Goal: Task Accomplishment & Management: Use online tool/utility

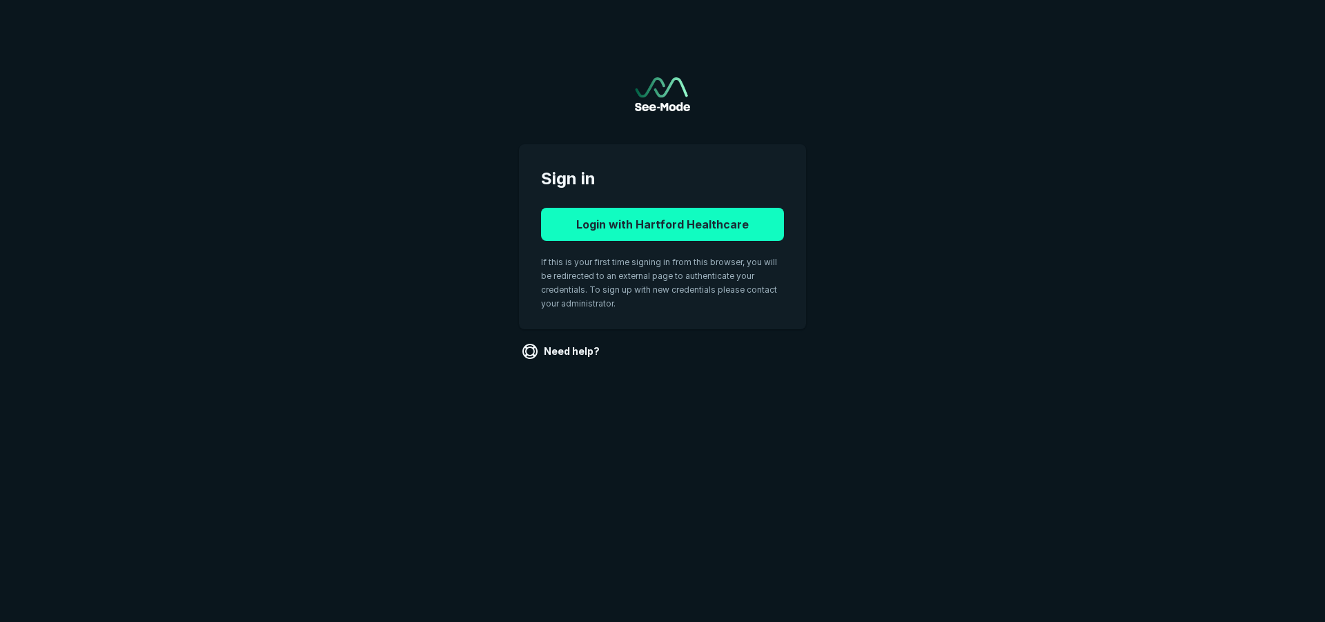
click at [686, 224] on button "Login with Hartford Healthcare" at bounding box center [662, 224] width 243 height 33
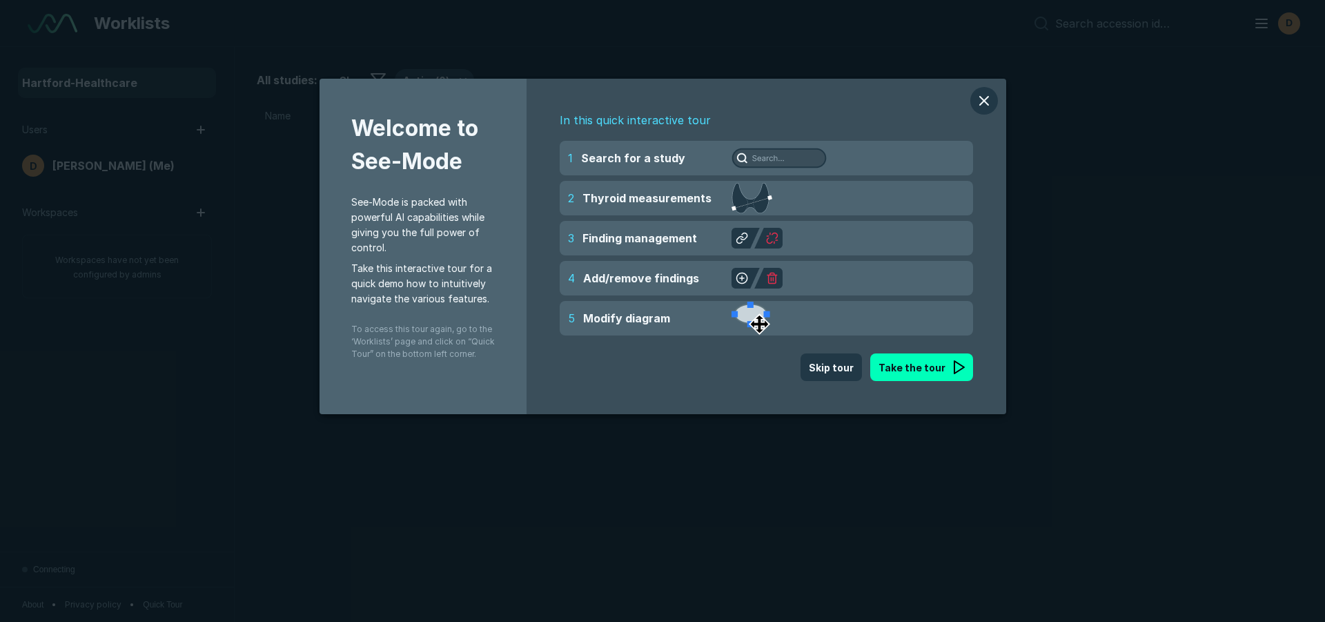
scroll to position [4111, 6461]
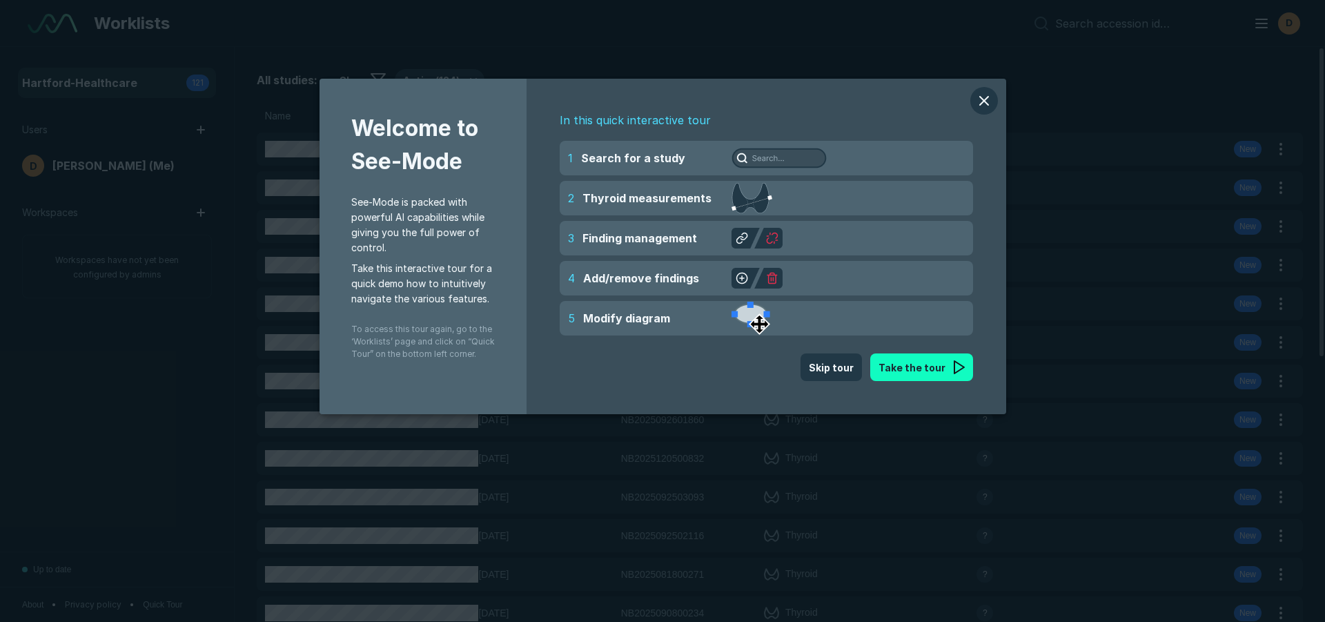
click at [933, 365] on button "Take the tour" at bounding box center [921, 367] width 103 height 28
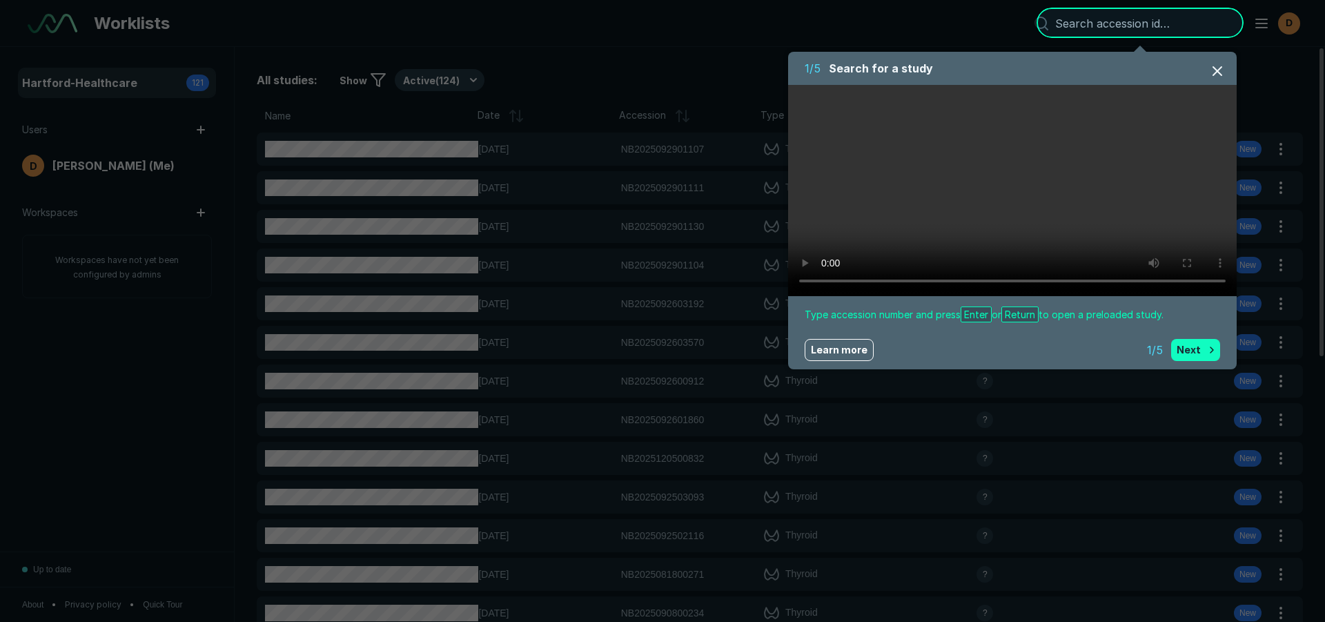
click at [1196, 346] on button "Next" at bounding box center [1195, 350] width 49 height 22
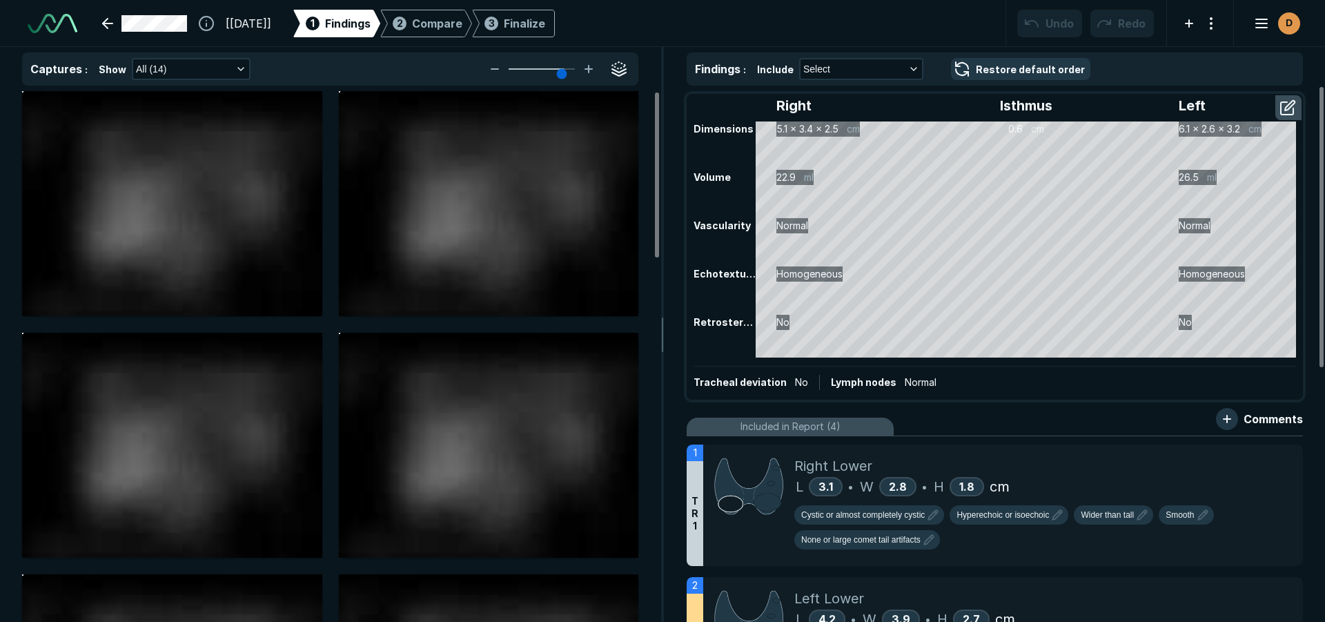
scroll to position [4332, 7738]
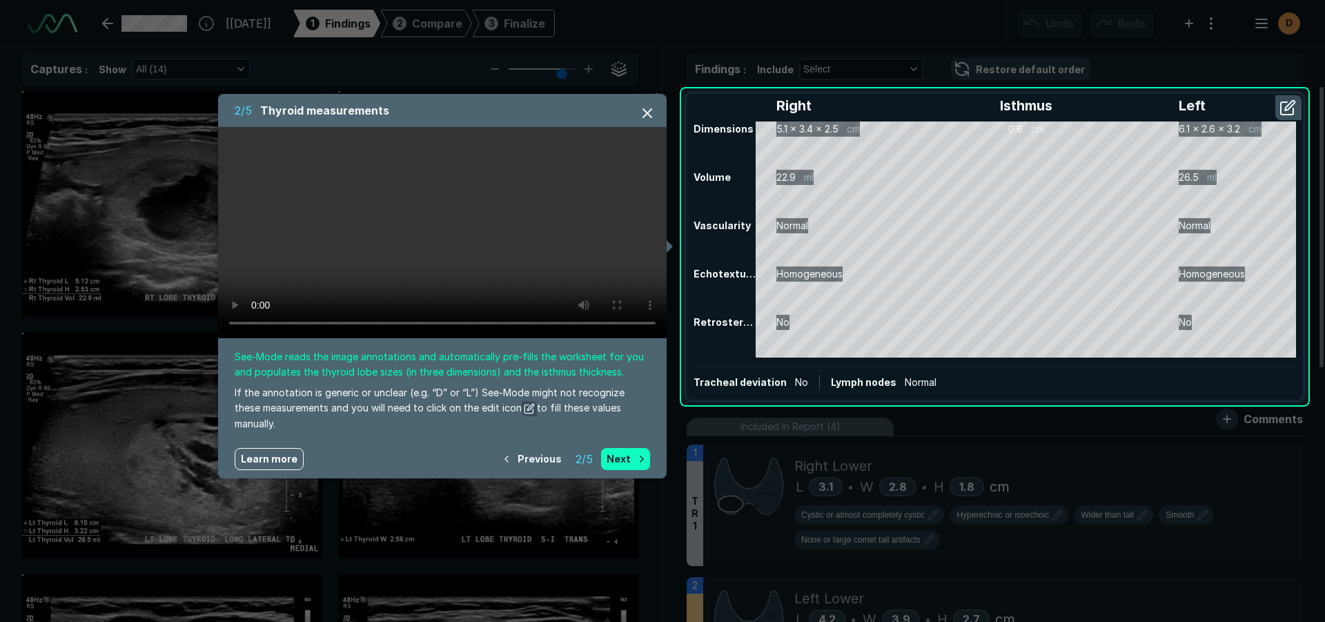
click at [632, 456] on button "Next" at bounding box center [625, 459] width 49 height 22
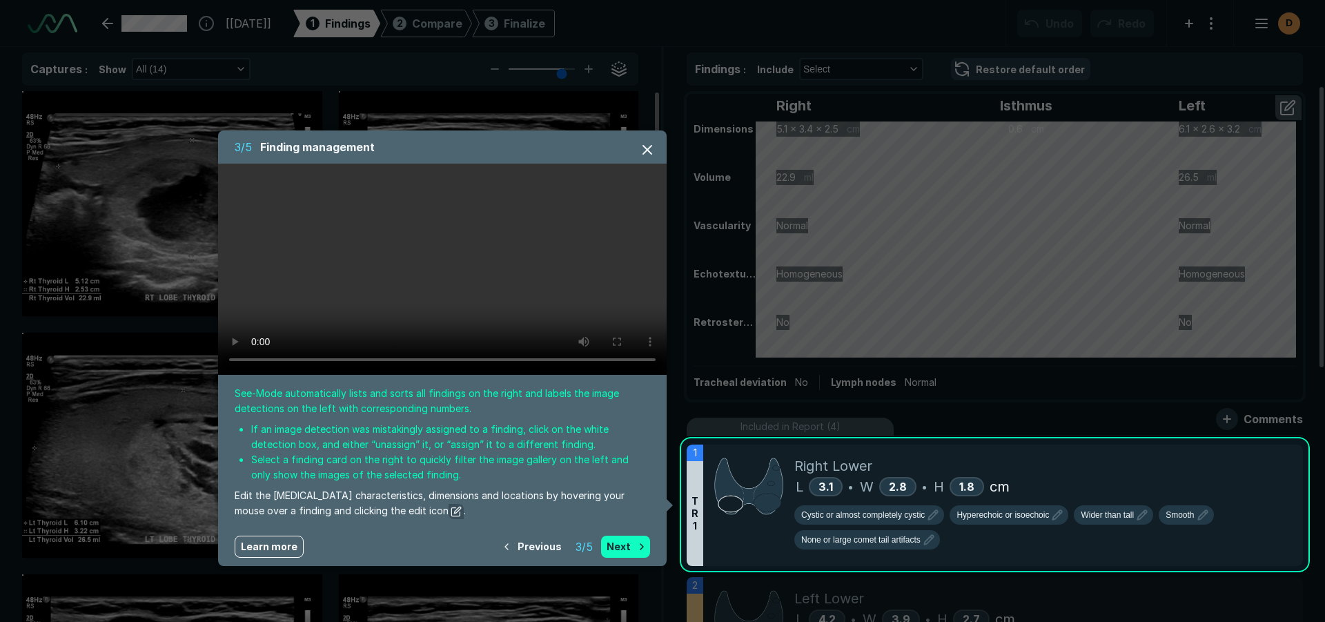
click at [627, 548] on button "Next" at bounding box center [625, 547] width 49 height 22
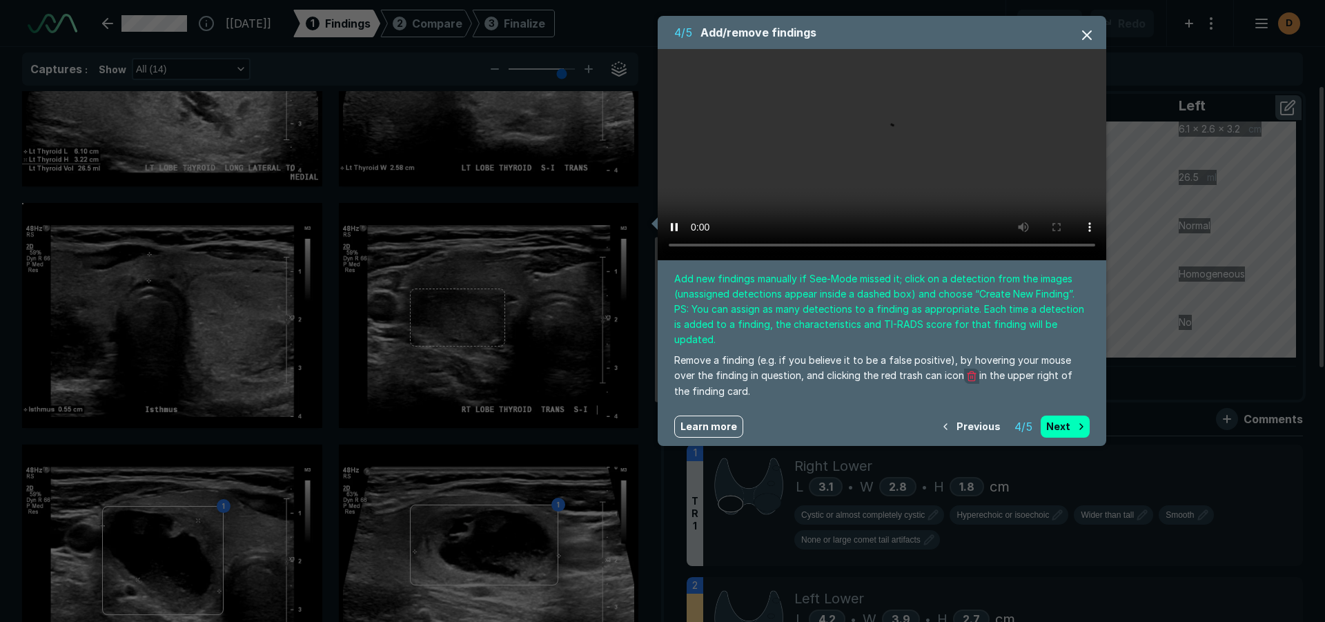
scroll to position [463, 0]
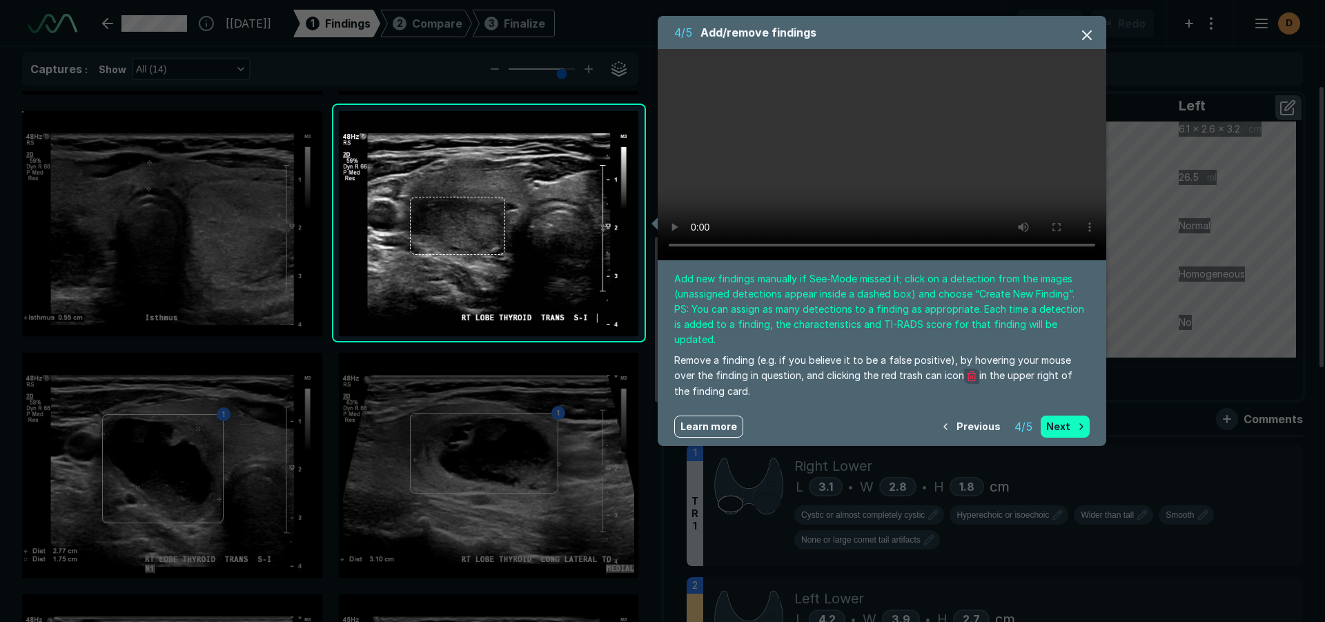
click at [1056, 416] on button "Next" at bounding box center [1065, 427] width 49 height 22
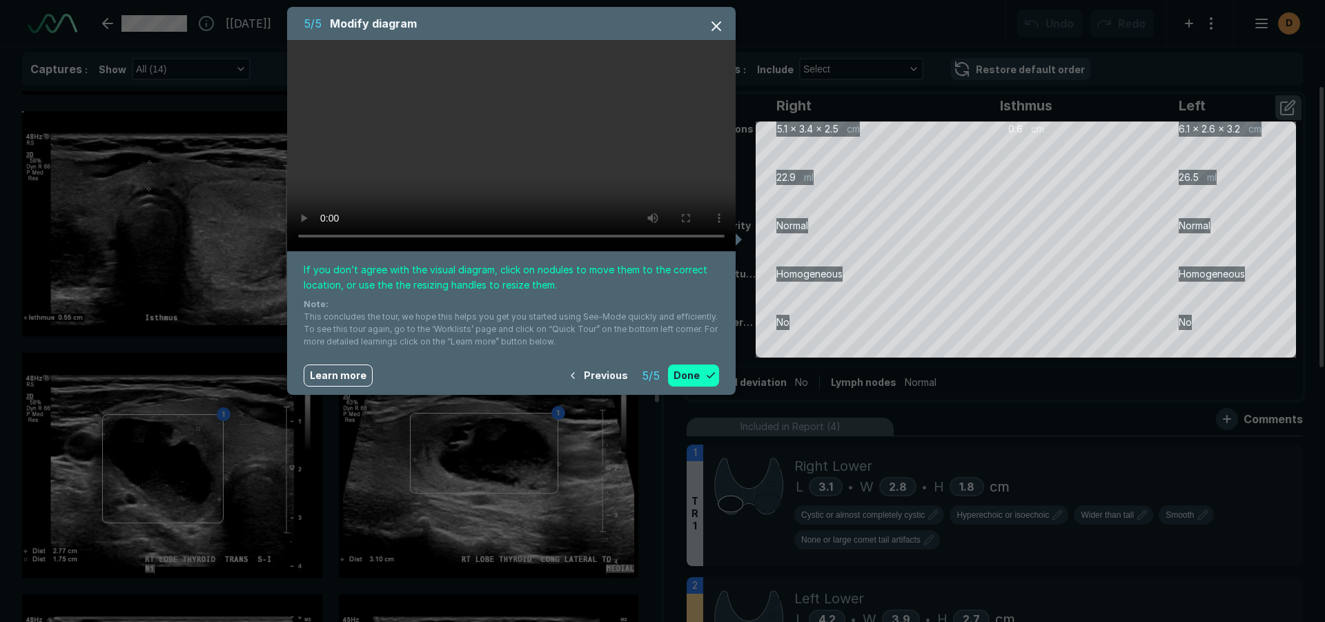
click at [707, 379] on button "Done" at bounding box center [693, 375] width 51 height 22
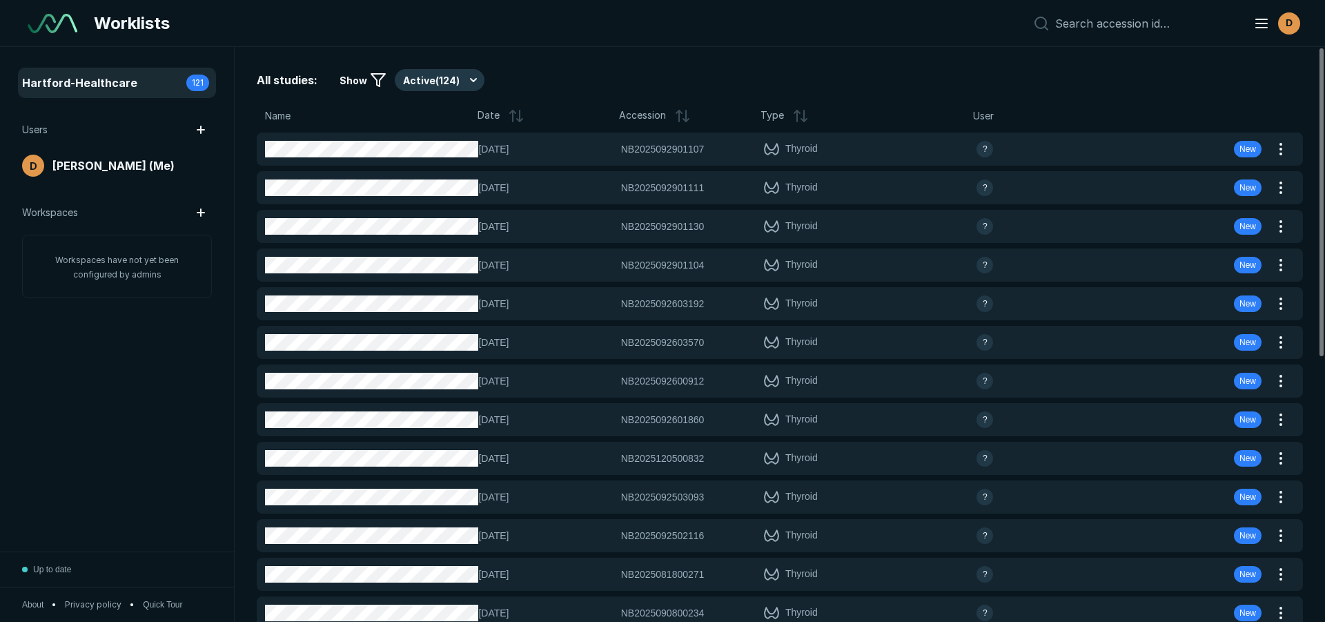
scroll to position [4332, 7738]
click at [1133, 21] on input at bounding box center [1146, 24] width 182 height 14
paste input "NB2025092903522"
type input "NB2025092903522"
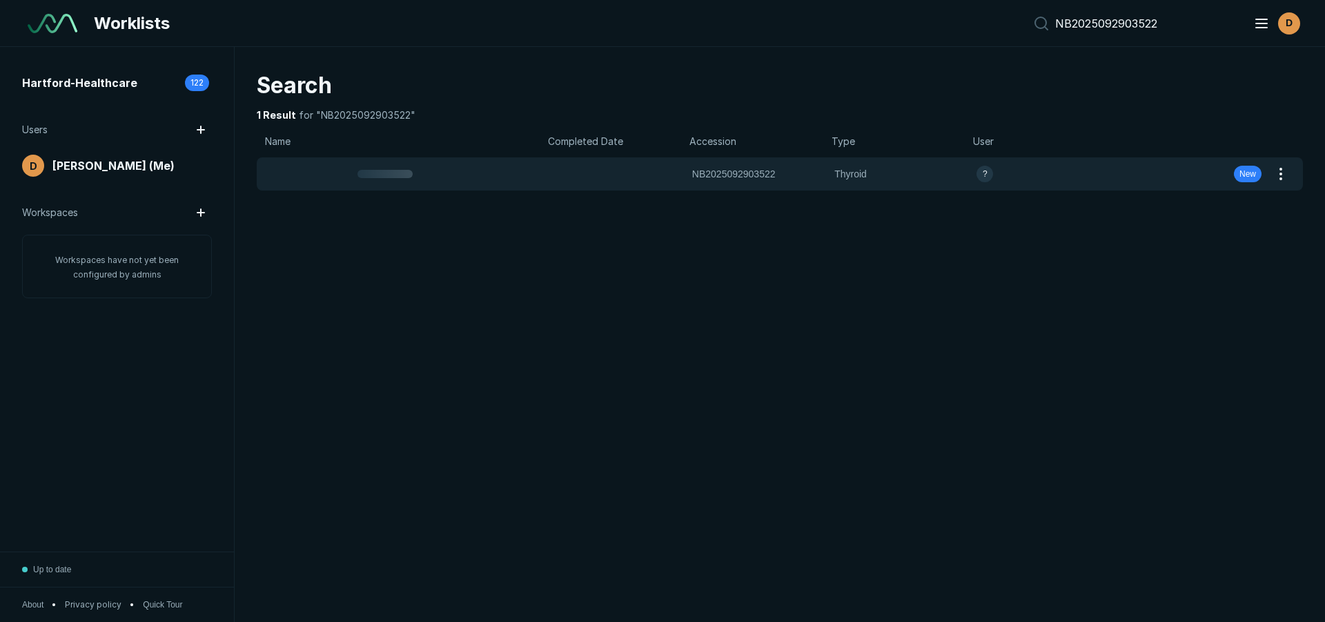
scroll to position [4111, 6461]
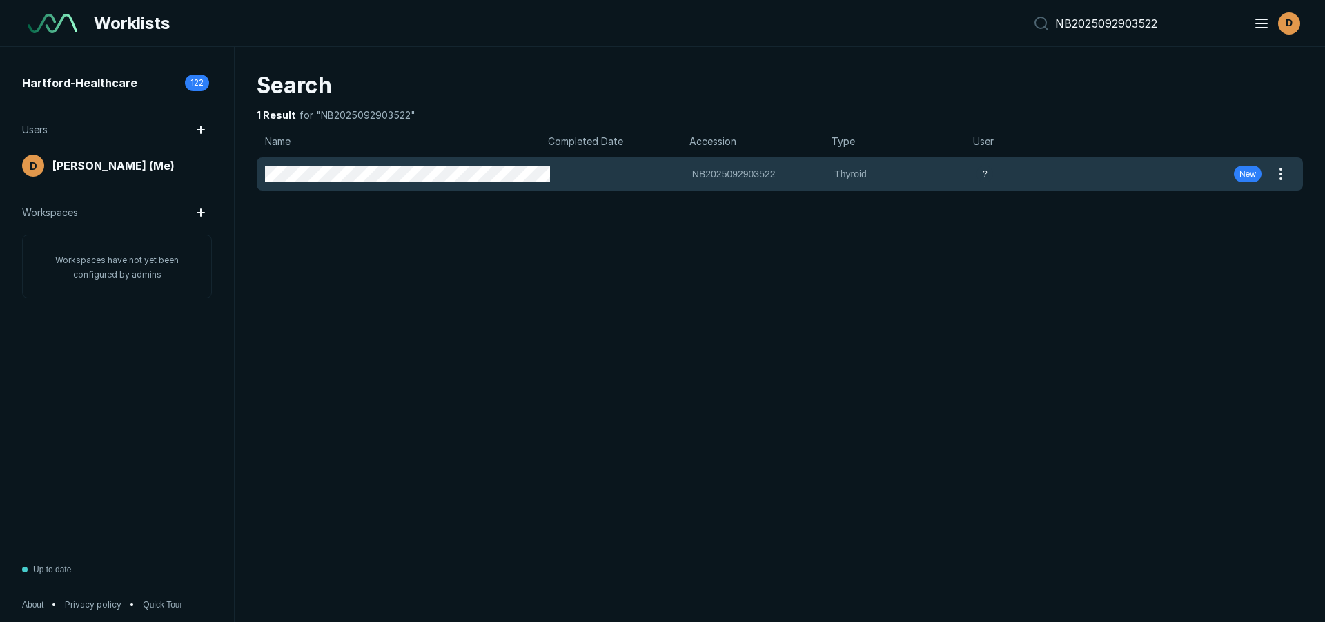
click at [340, 184] on div "NB2025092903522 NB2025092903522 Thyroid ? New" at bounding box center [763, 173] width 1013 height 33
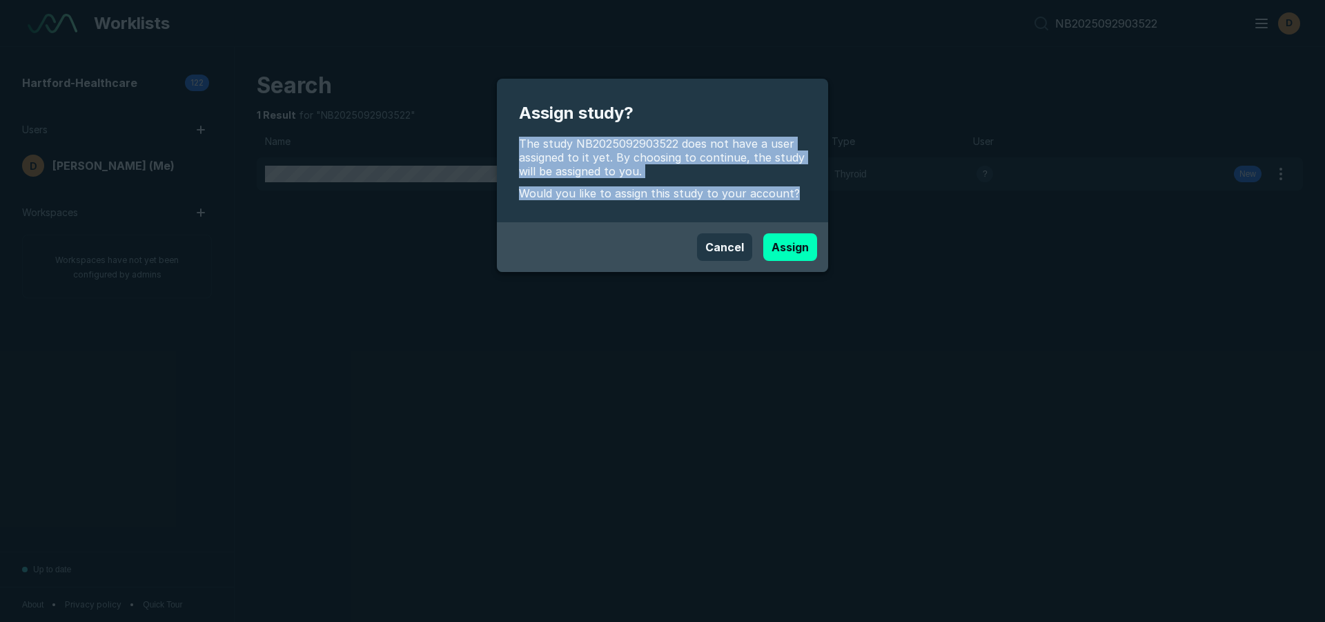
drag, startPoint x: 799, startPoint y: 197, endPoint x: 510, endPoint y: 128, distance: 297.4
click at [510, 128] on div "Assign study? The study NB2025092903522 does not have a user assigned to it yet…" at bounding box center [662, 151] width 331 height 144
copy div "The study NB2025092903522 does not have a user assigned to it yet. By choosing …"
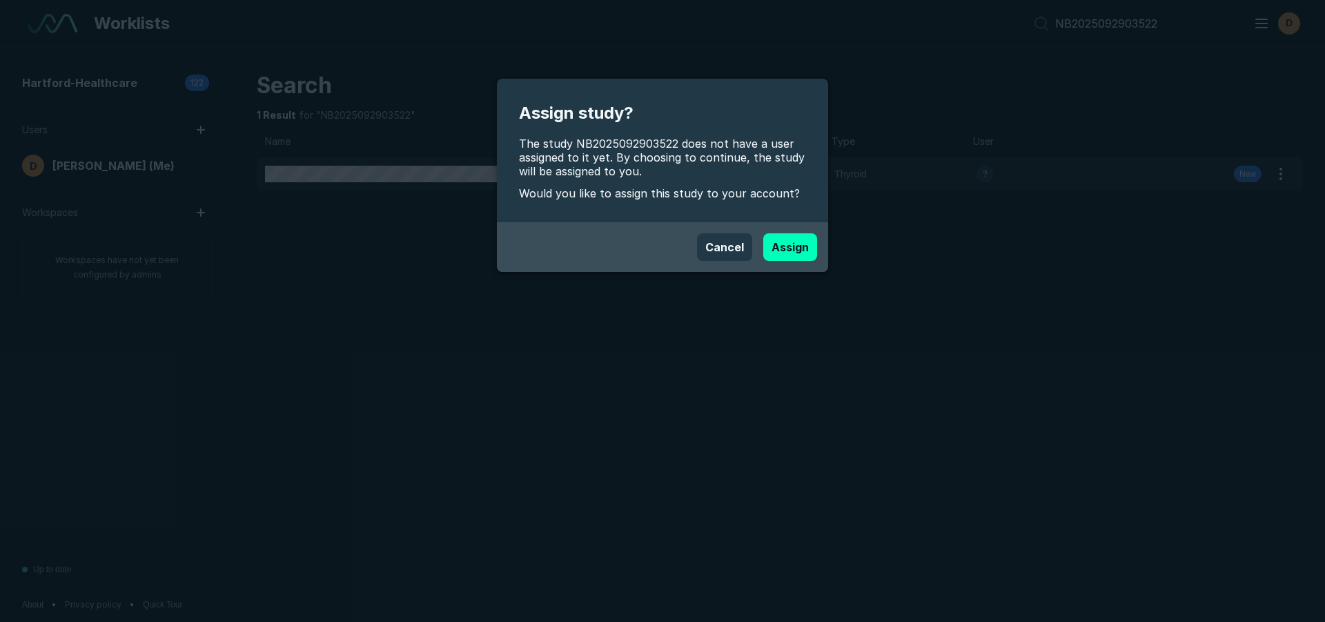
click at [852, 398] on div "Assign study? The study NB2025092903522 does not have a user assigned to it yet…" at bounding box center [662, 311] width 1325 height 622
click at [797, 248] on button "Assign" at bounding box center [790, 247] width 54 height 28
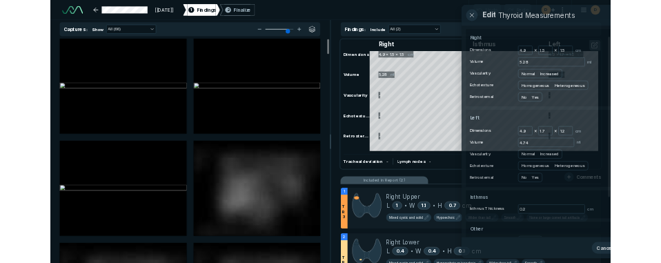
scroll to position [4332, 7738]
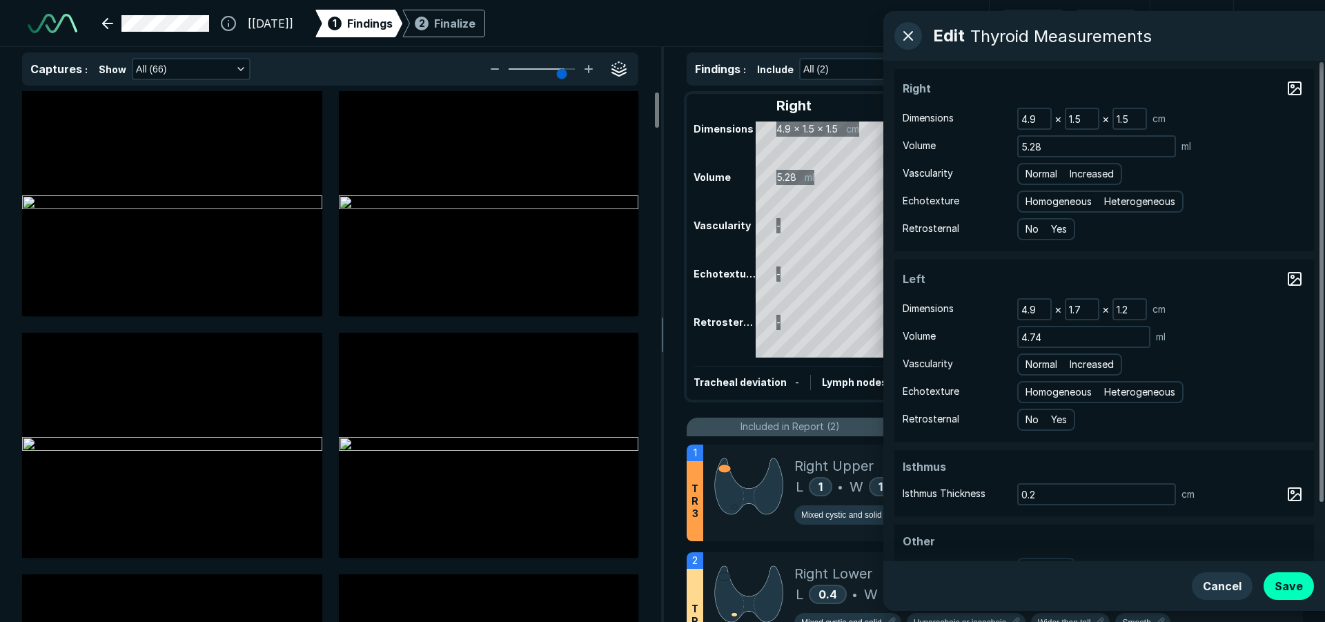
click at [1236, 309] on div "4.9 × 1.7 × 1.2 cm" at bounding box center [1161, 309] width 289 height 22
click at [1080, 499] on input "0.2" at bounding box center [1097, 494] width 156 height 19
click at [1051, 150] on input "5.28" at bounding box center [1097, 146] width 156 height 19
click at [1087, 304] on input "1.7" at bounding box center [1082, 309] width 32 height 19
click at [1131, 311] on input "1.2" at bounding box center [1130, 309] width 32 height 19
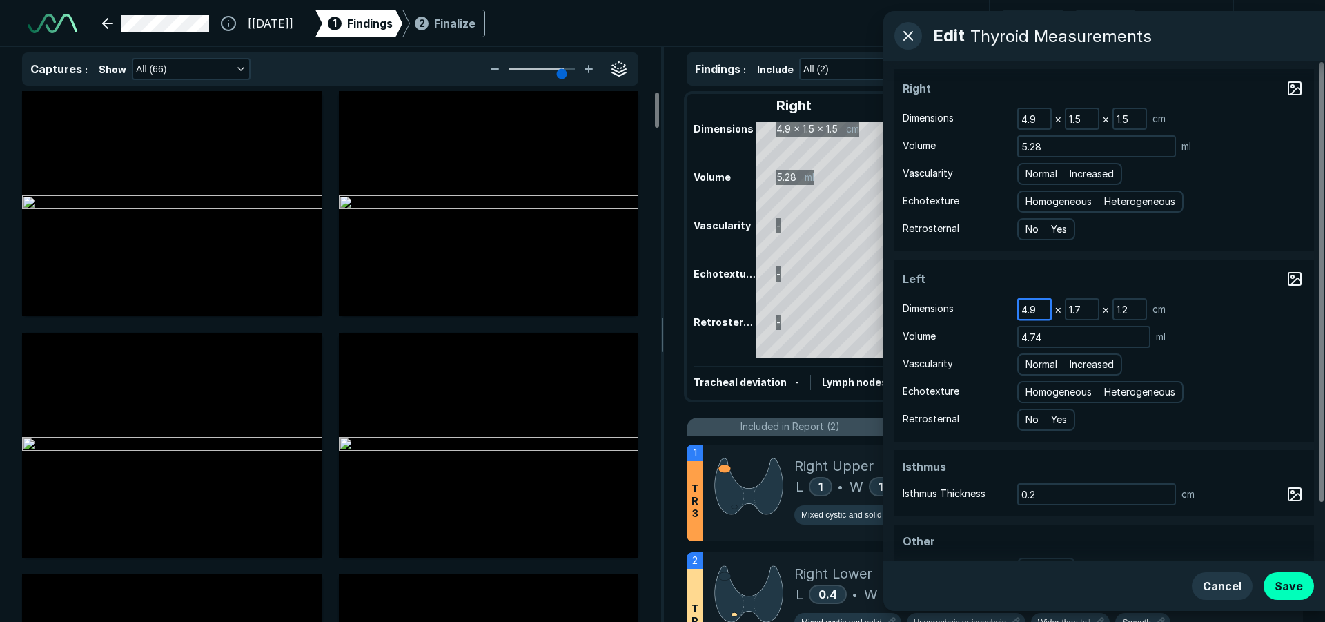
click at [1041, 311] on input "4.9" at bounding box center [1035, 309] width 32 height 19
click at [1050, 338] on input "4.74" at bounding box center [1084, 336] width 130 height 19
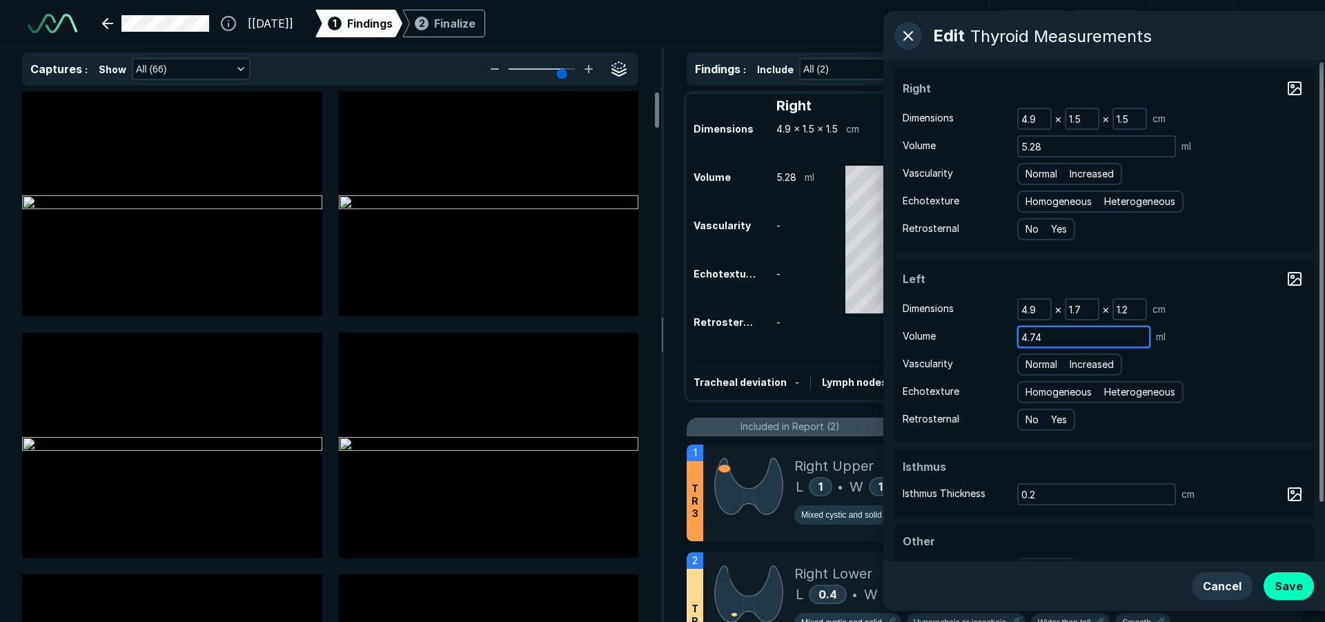
scroll to position [3997, 3762]
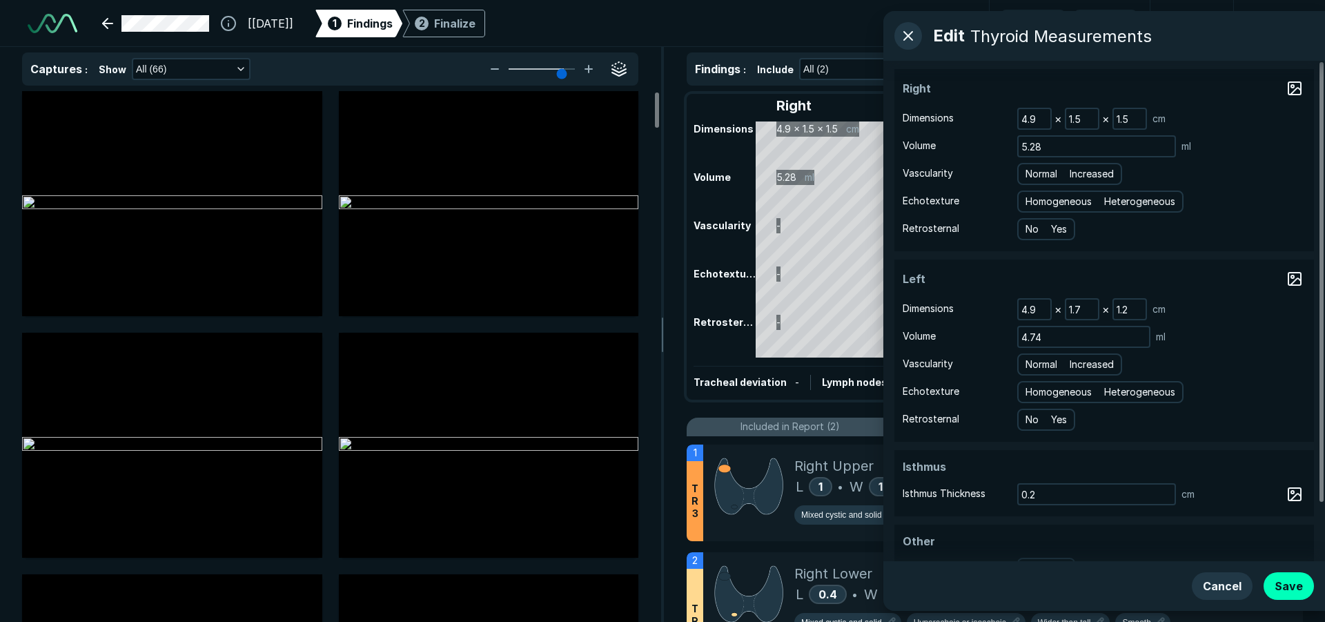
click at [1220, 342] on div "4.74 ml" at bounding box center [1161, 337] width 289 height 22
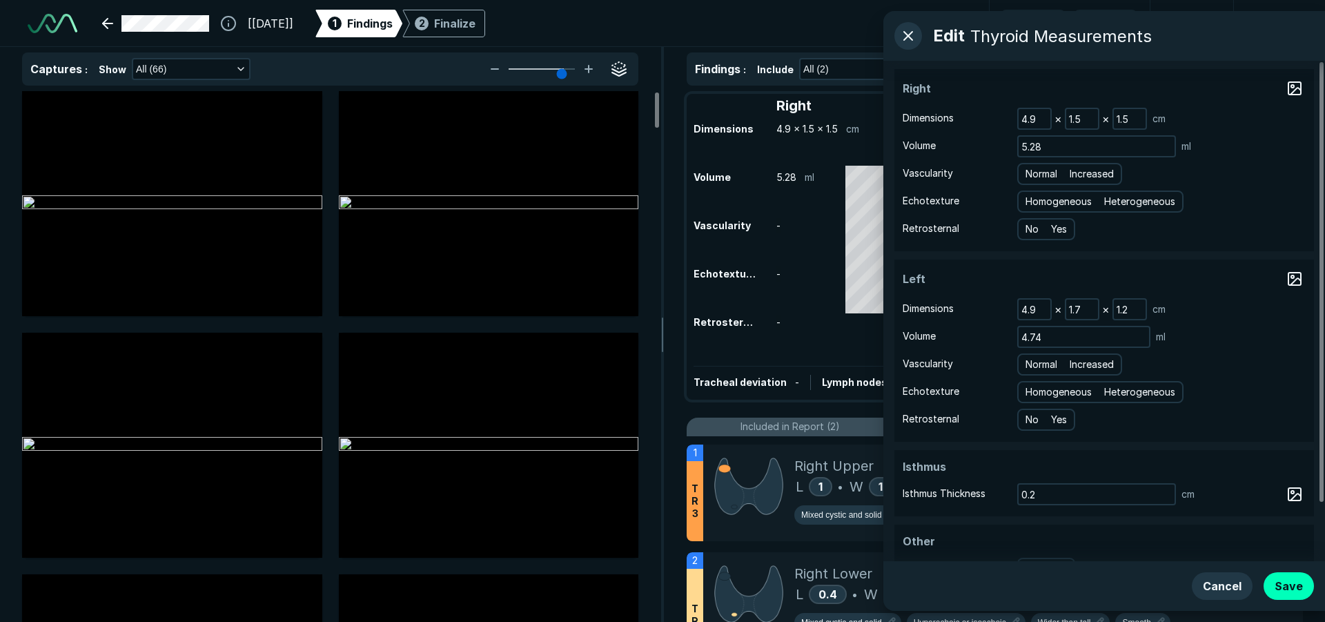
scroll to position [0, 0]
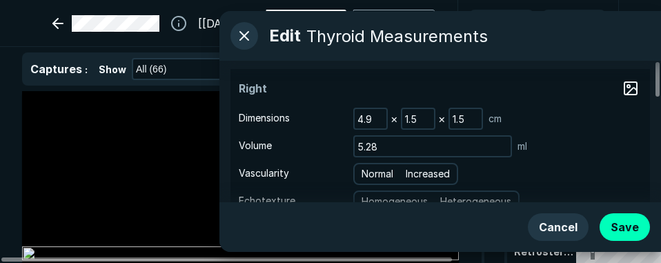
type input "5"
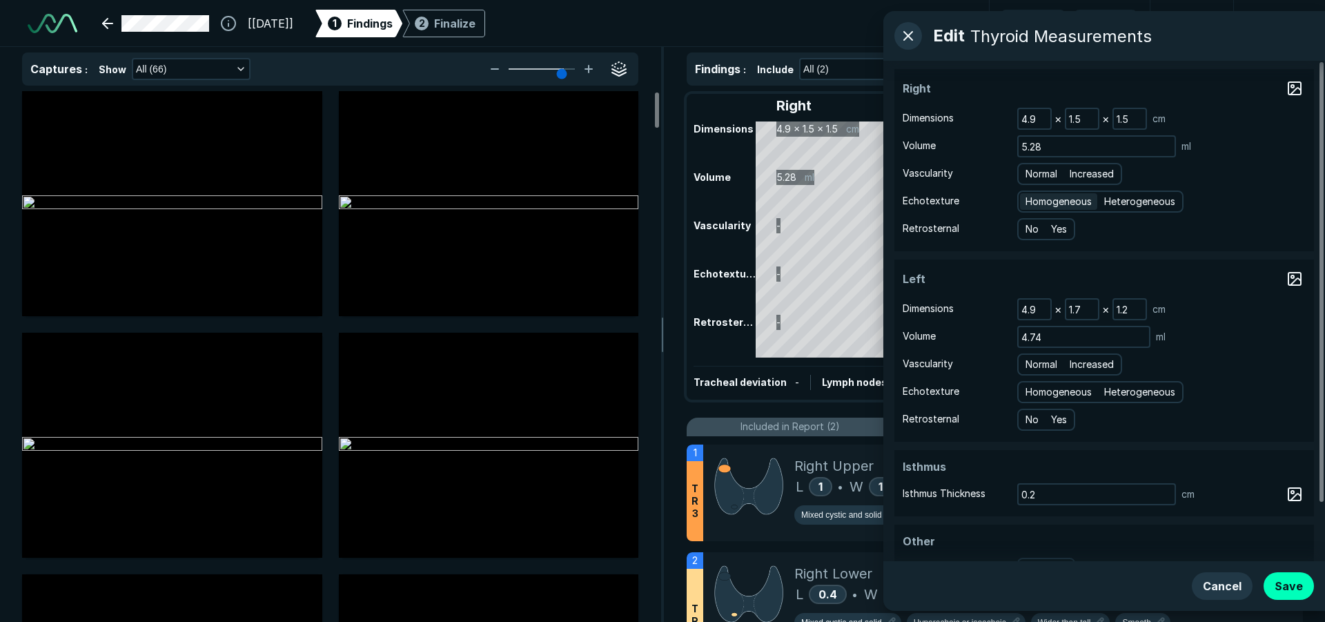
click at [1069, 202] on span "Homogeneous" at bounding box center [1059, 201] width 66 height 15
click at [1033, 202] on input "Homogeneous" at bounding box center [1028, 199] width 9 height 9
radio input "true"
click at [1062, 394] on span "Homogeneous" at bounding box center [1059, 391] width 66 height 15
click at [1033, 394] on input "Homogeneous" at bounding box center [1028, 390] width 9 height 9
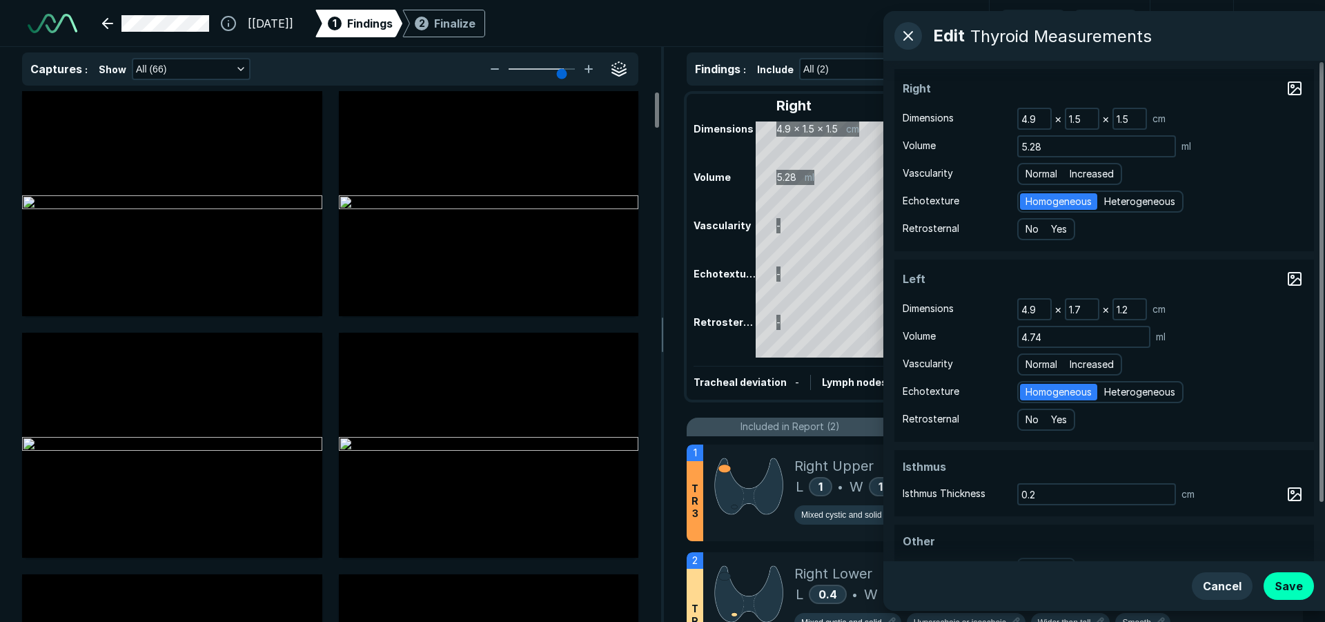
radio input "true"
click at [1235, 430] on div "No Yes" at bounding box center [1161, 420] width 289 height 22
click at [1284, 586] on button "Save" at bounding box center [1289, 586] width 50 height 28
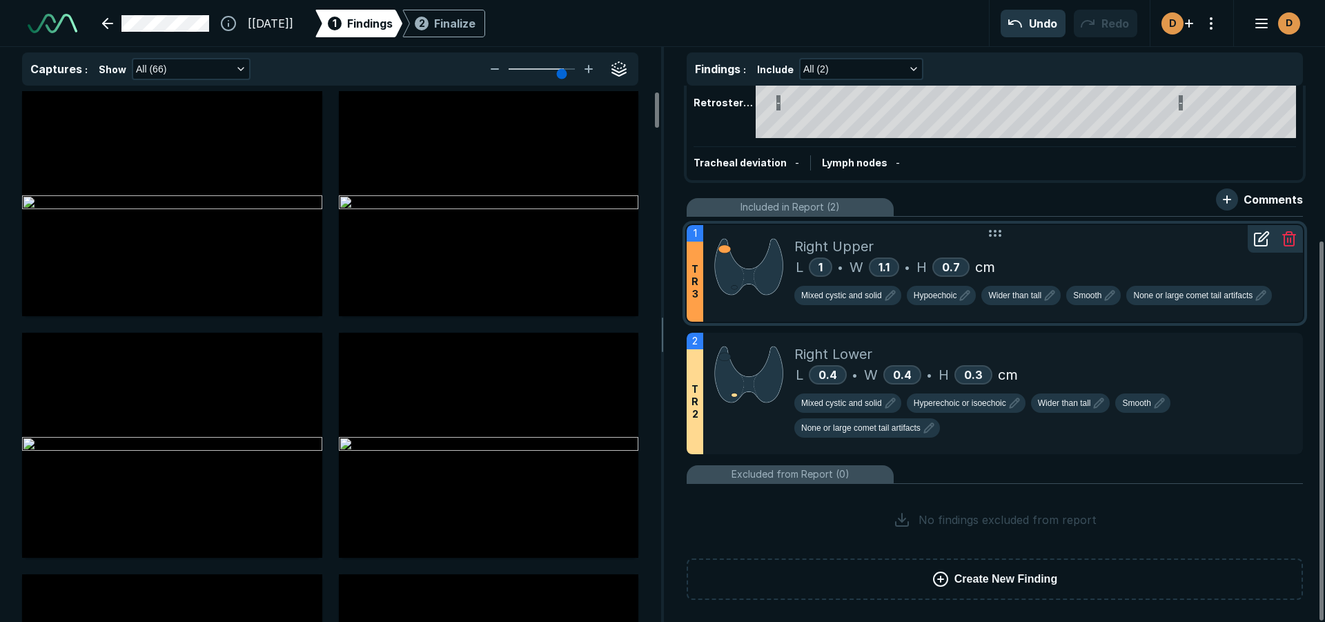
click at [1258, 237] on icon at bounding box center [1262, 239] width 17 height 17
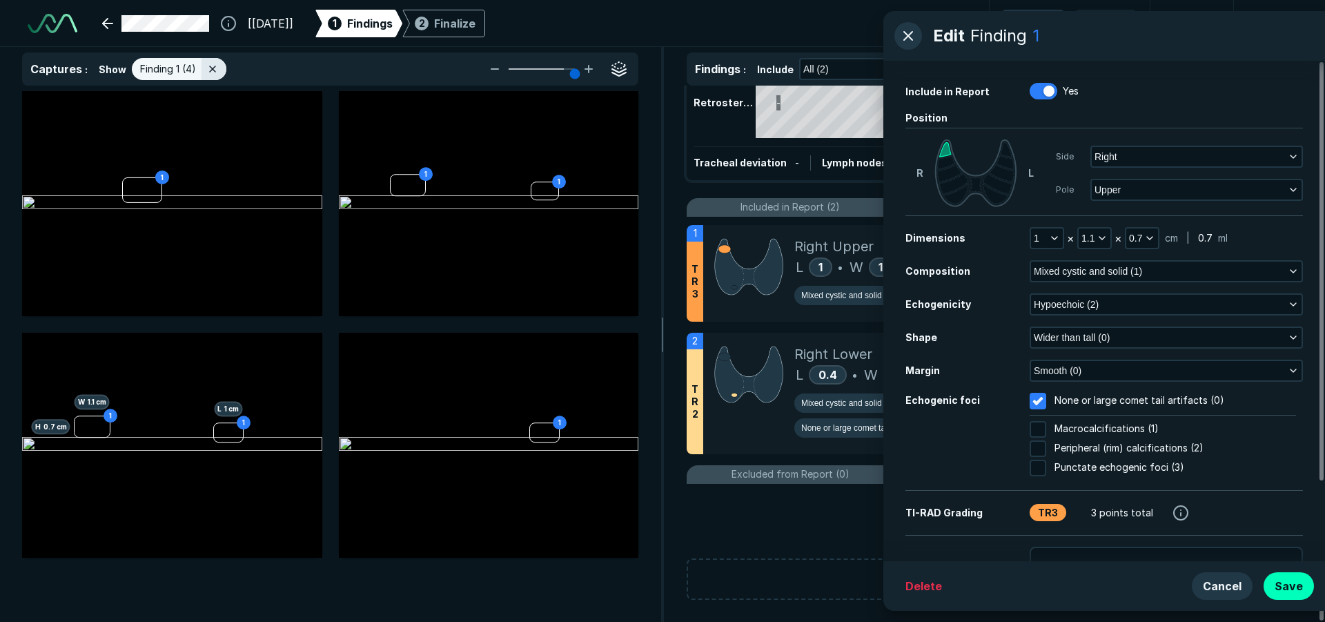
scroll to position [2161, 3541]
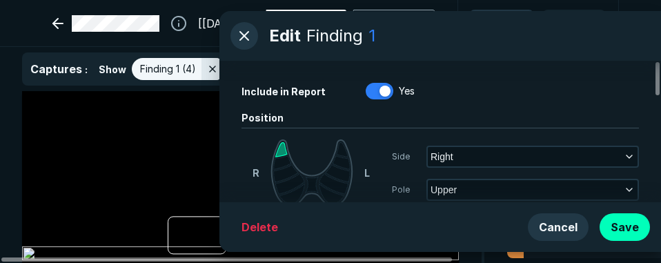
type input "5"
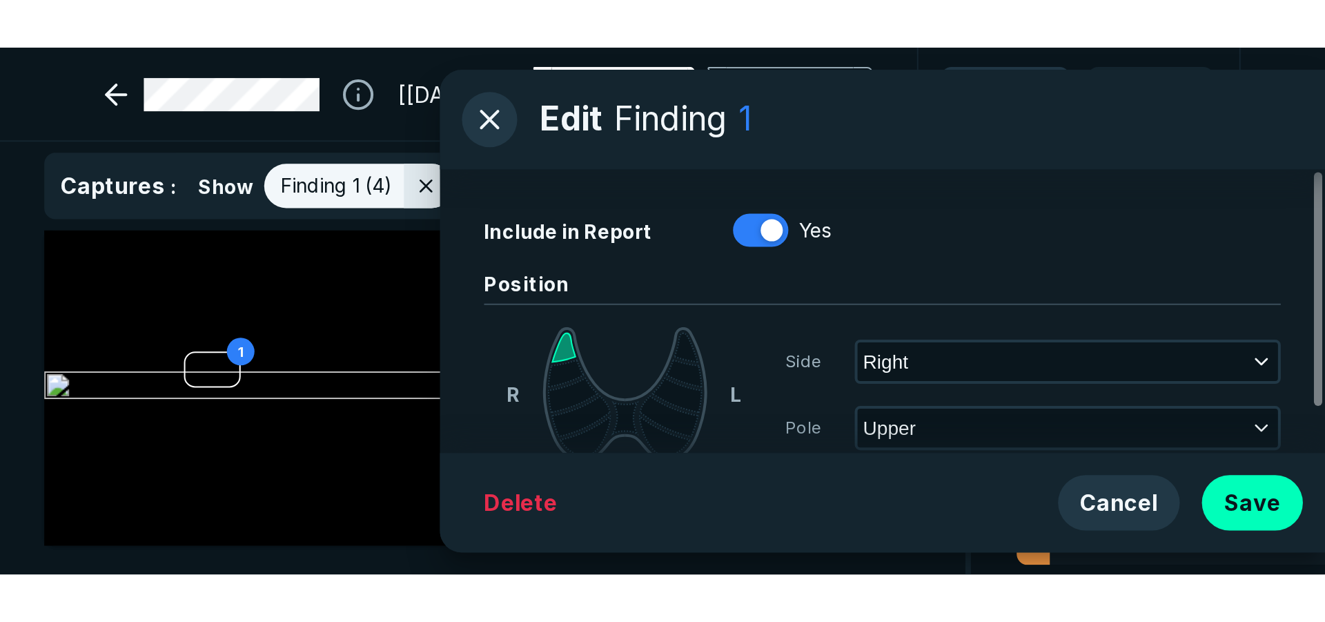
scroll to position [3776, 3541]
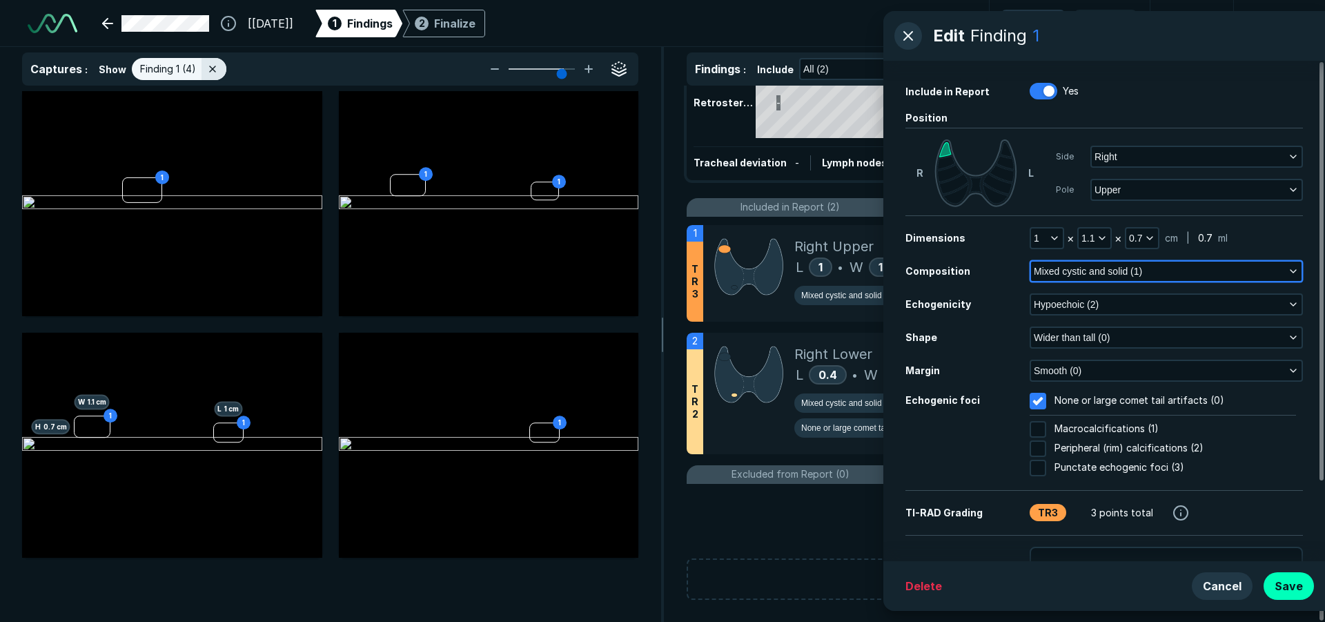
click at [1071, 268] on span "Mixed cystic and solid (1)" at bounding box center [1088, 271] width 108 height 15
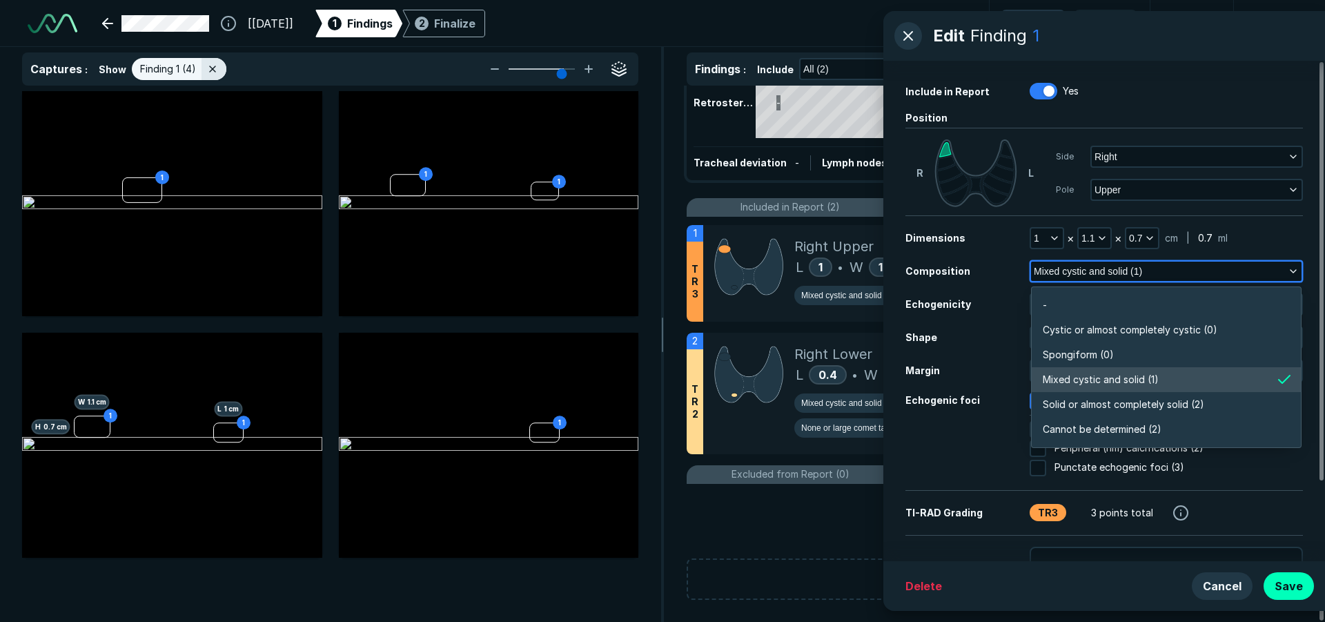
scroll to position [2415, 2985]
click at [1173, 405] on span "Solid or almost completely solid (2)" at bounding box center [1124, 404] width 162 height 15
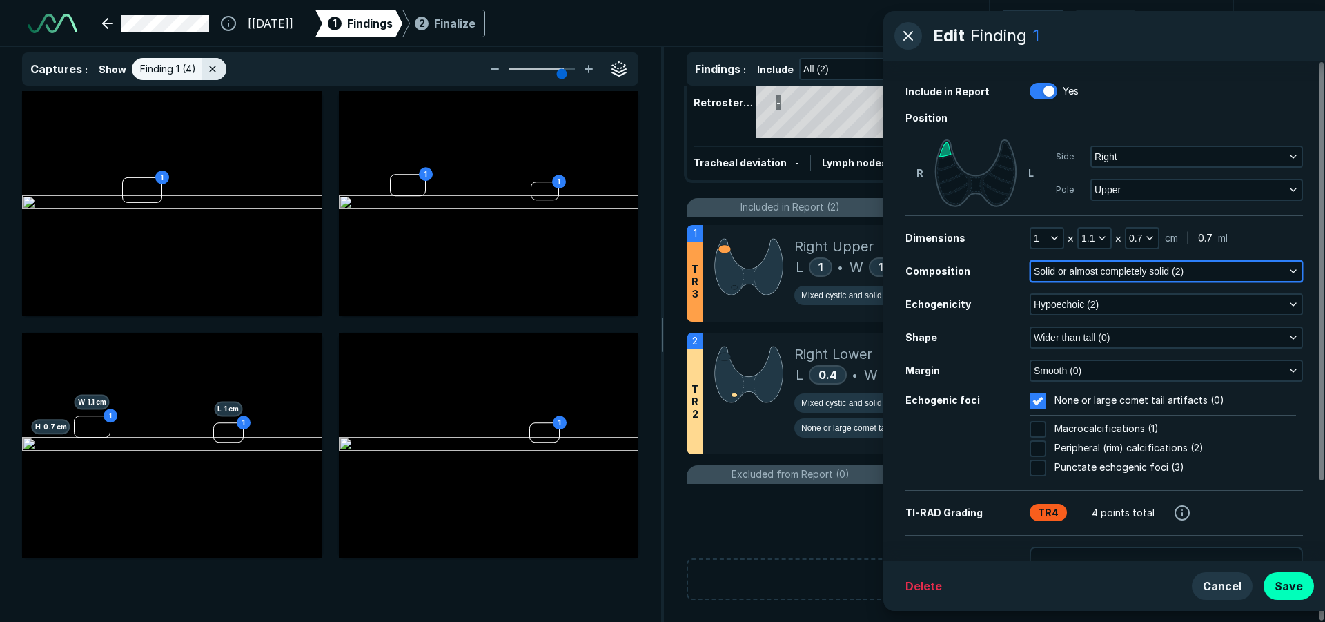
click at [1289, 269] on icon "button" at bounding box center [1293, 271] width 11 height 11
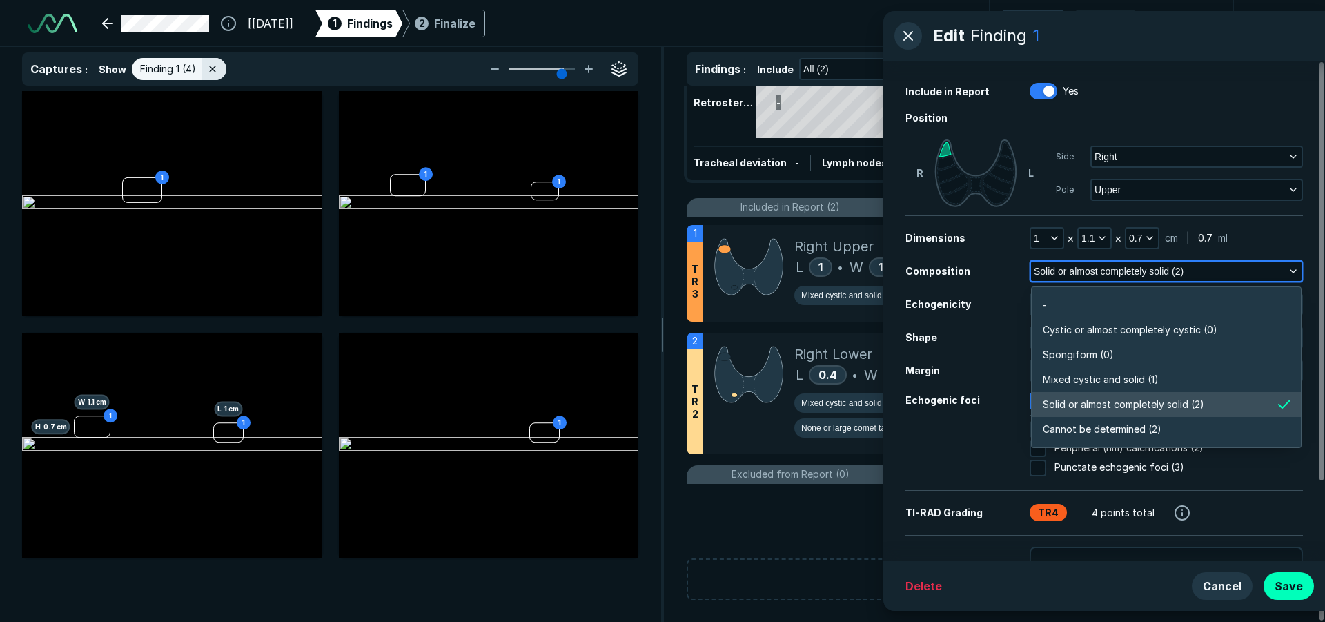
click at [1158, 402] on span "Solid or almost completely solid (2)" at bounding box center [1124, 404] width 162 height 15
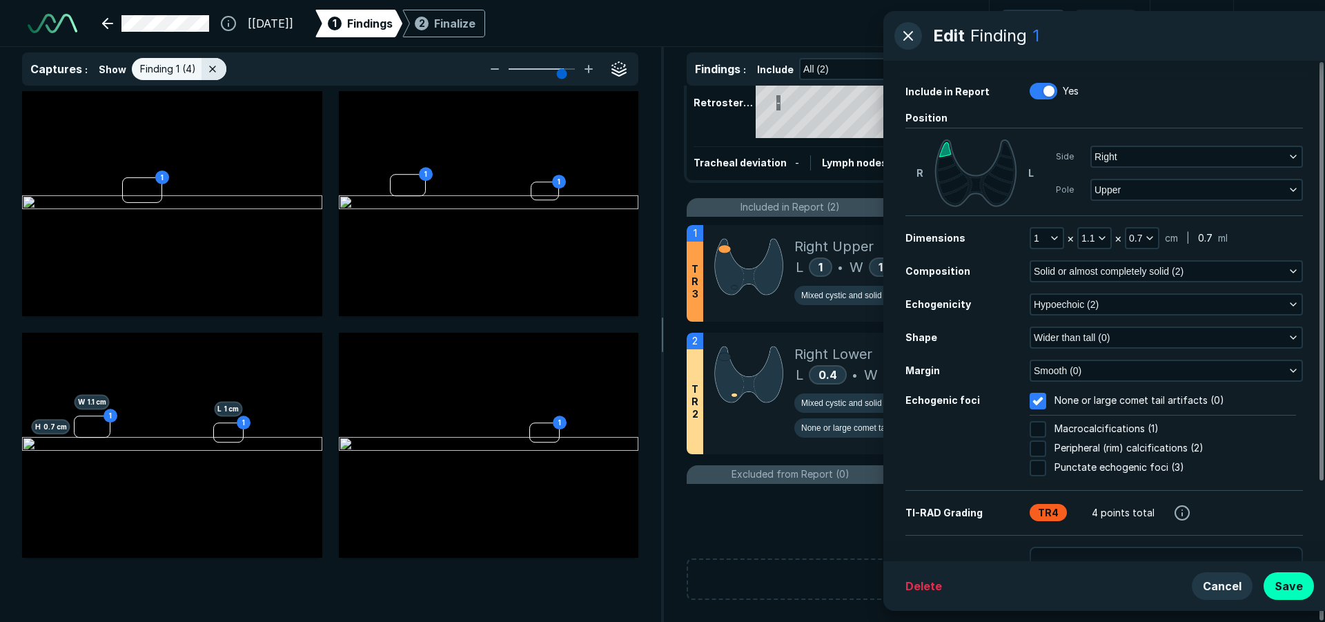
click at [931, 457] on div "Echogenic foci" at bounding box center [968, 436] width 124 height 86
click at [1160, 269] on span "Solid or almost completely solid (2)" at bounding box center [1109, 271] width 150 height 15
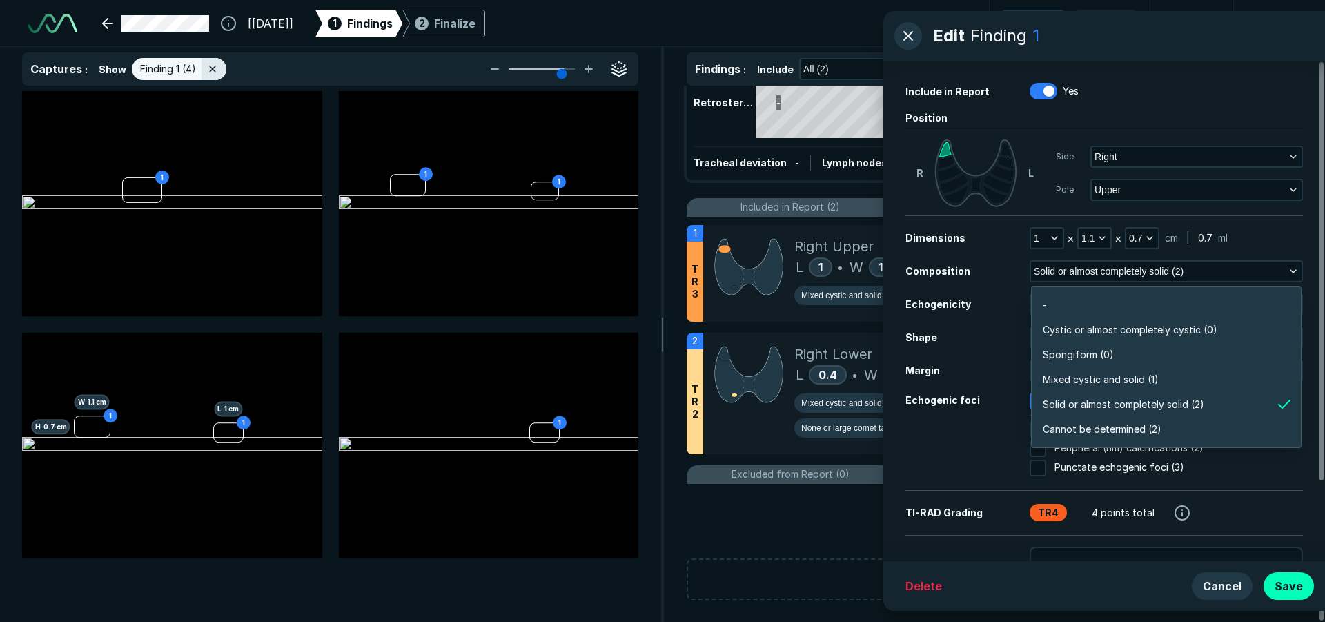
click at [962, 461] on div "Echogenic foci" at bounding box center [968, 436] width 124 height 86
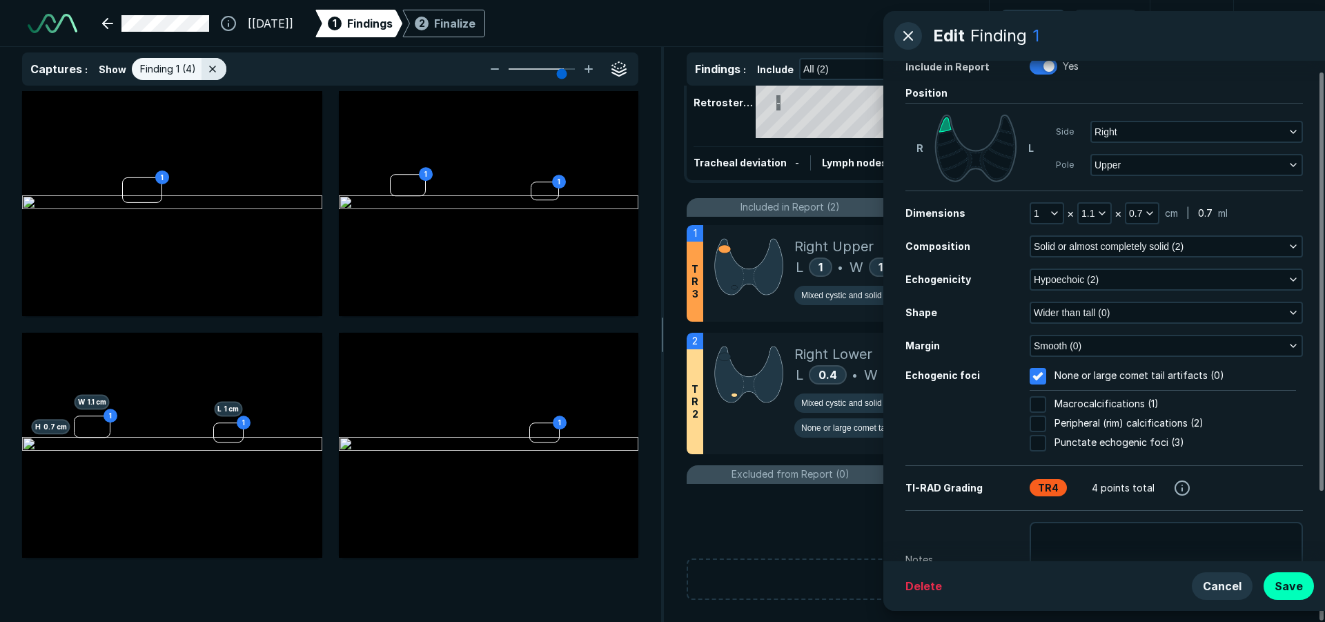
scroll to position [0, 0]
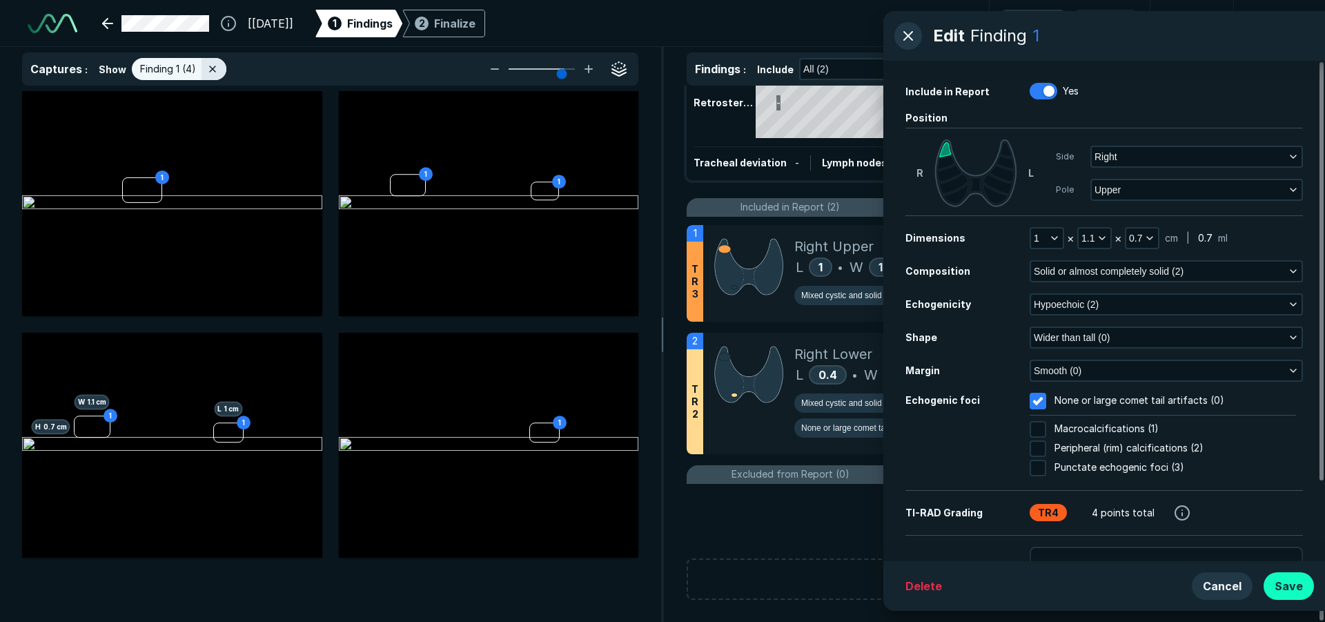
click at [1288, 588] on button "Save" at bounding box center [1289, 586] width 50 height 28
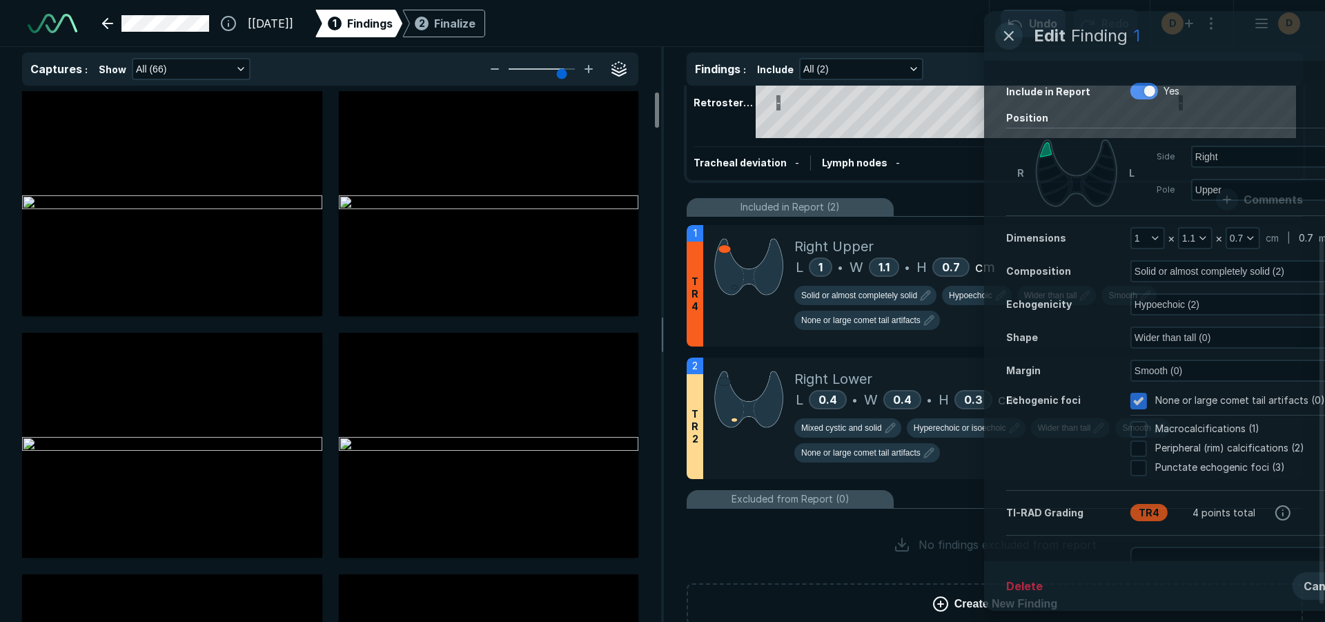
scroll to position [4012, 4526]
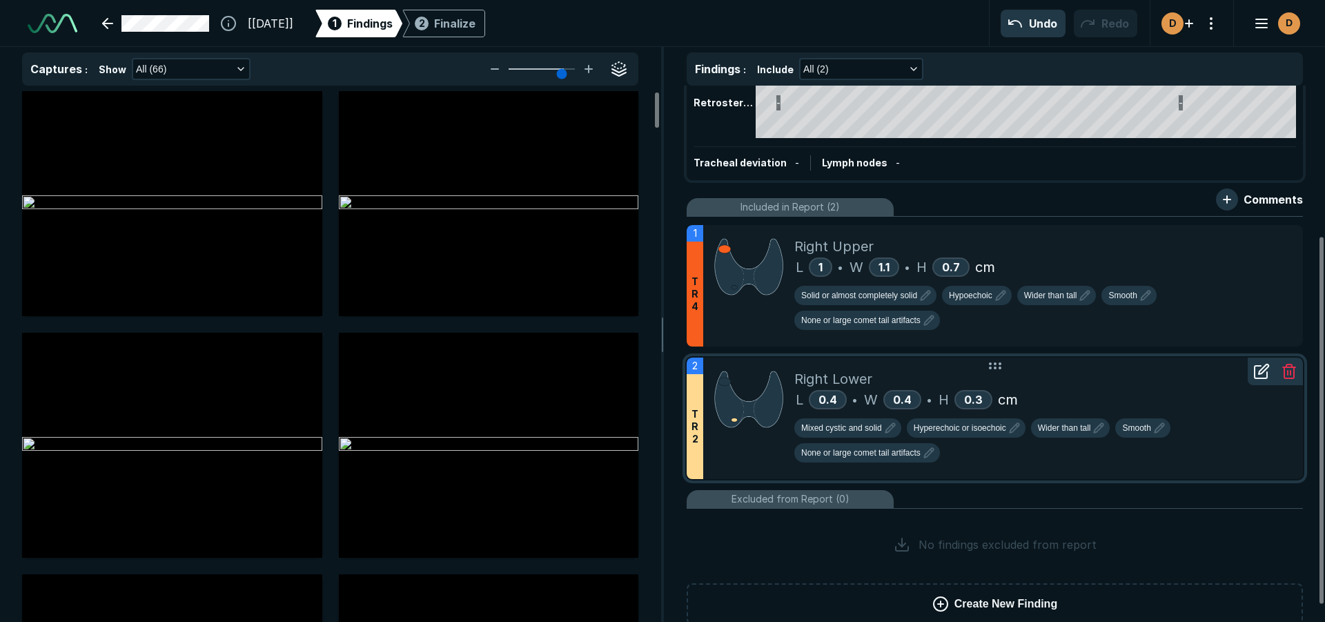
click at [1259, 371] on icon at bounding box center [1264, 369] width 10 height 10
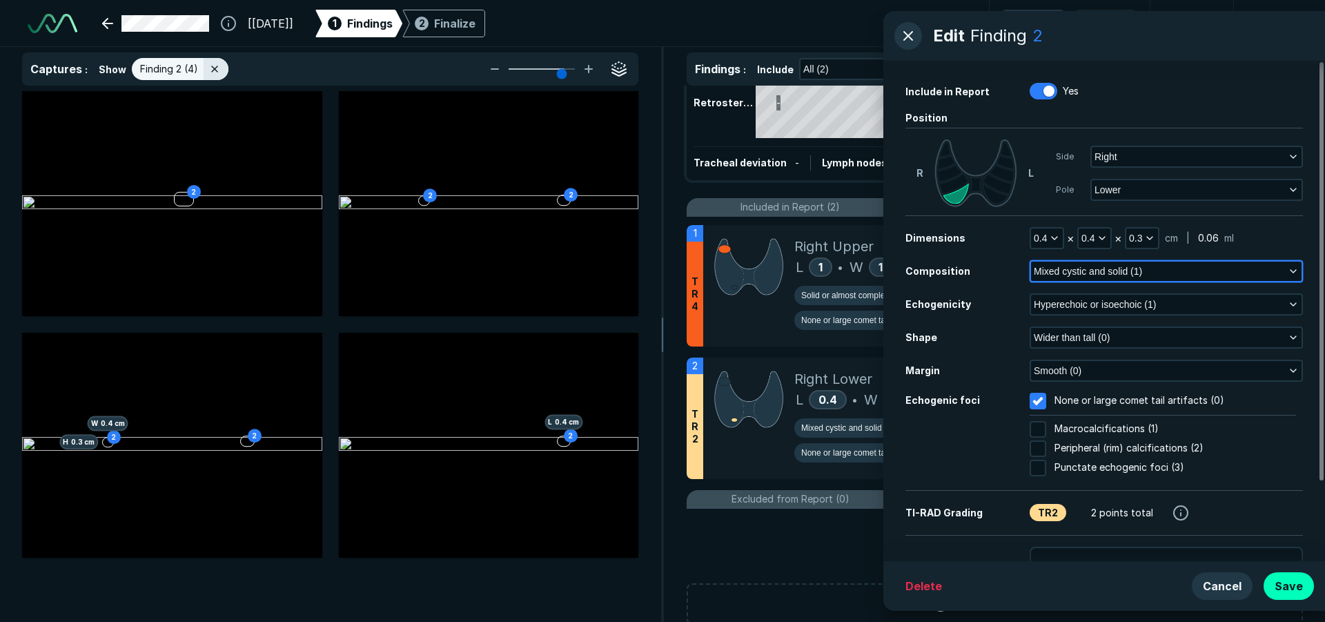
click at [1289, 273] on icon "button" at bounding box center [1293, 271] width 11 height 11
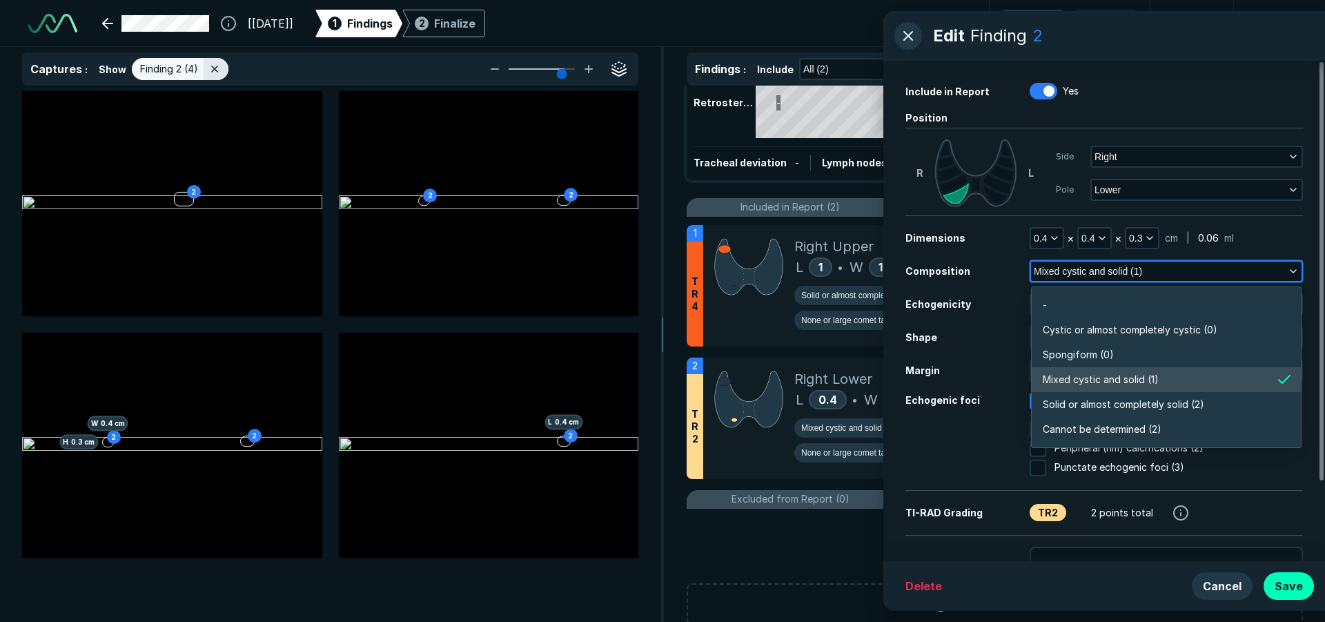
scroll to position [2415, 2985]
click at [1185, 402] on span "Solid or almost completely solid (2)" at bounding box center [1124, 404] width 162 height 15
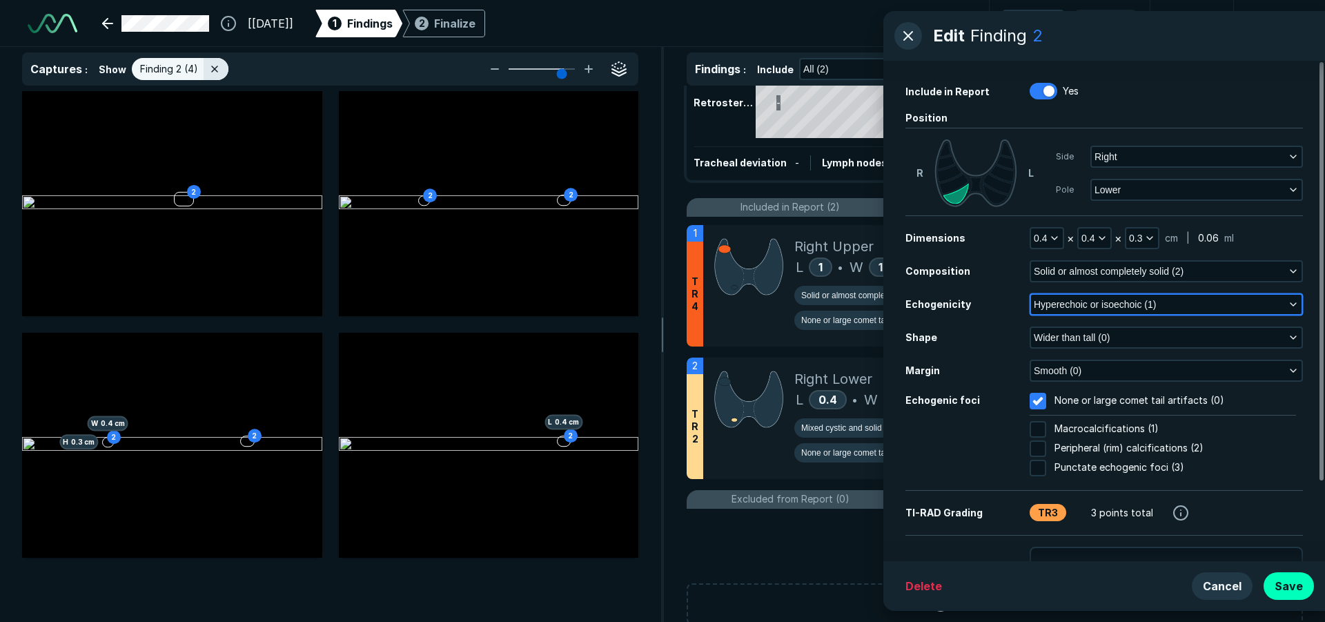
click at [1129, 304] on span "Hyperechoic or isoechoic (1)" at bounding box center [1095, 304] width 122 height 15
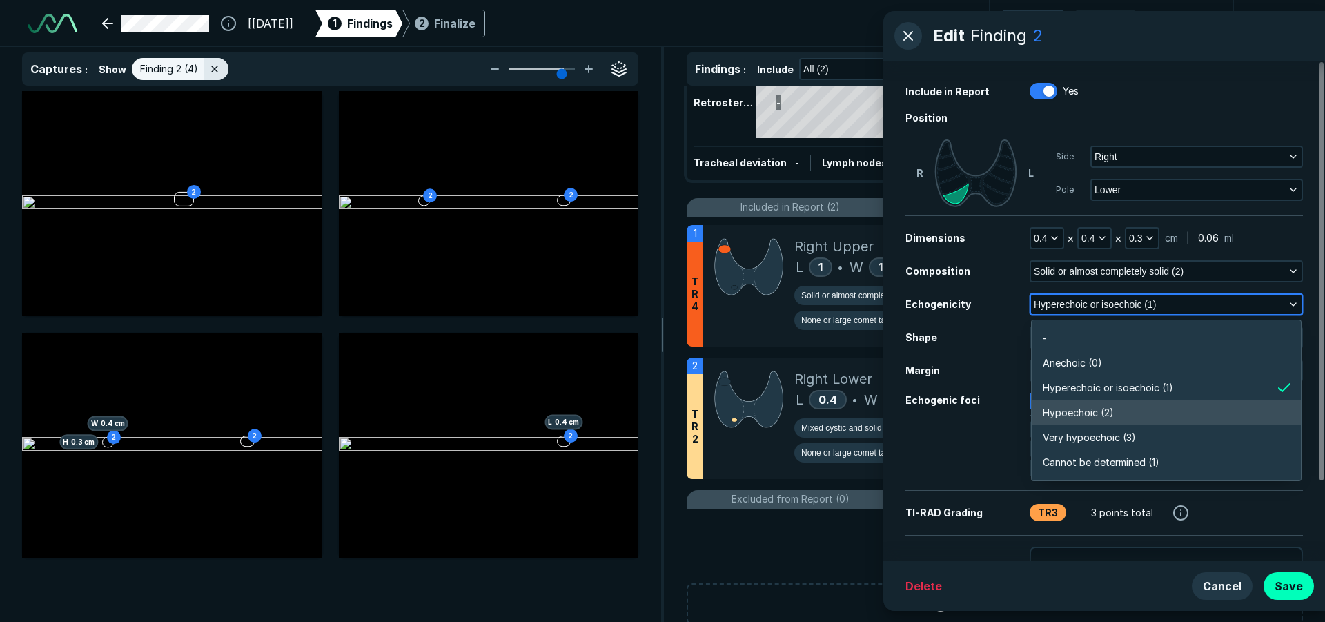
click at [1103, 407] on span "Hypoechoic (2)" at bounding box center [1078, 412] width 71 height 15
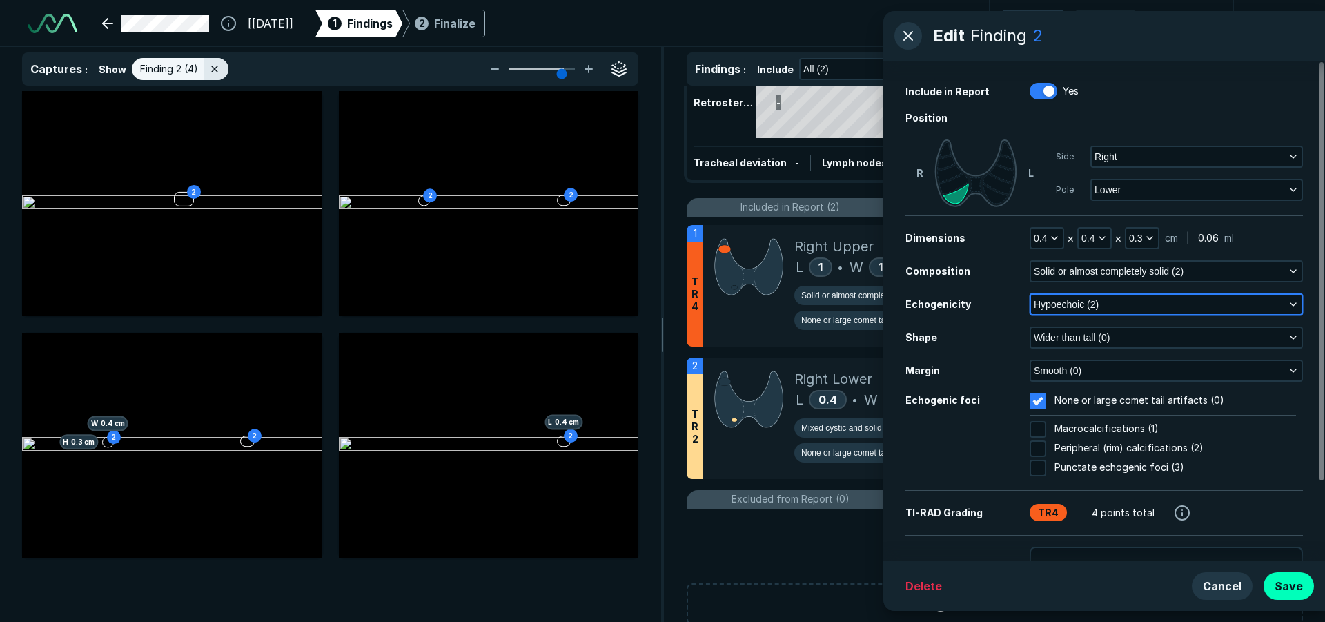
click at [1168, 306] on button "Hypoechoic (2)" at bounding box center [1166, 304] width 271 height 19
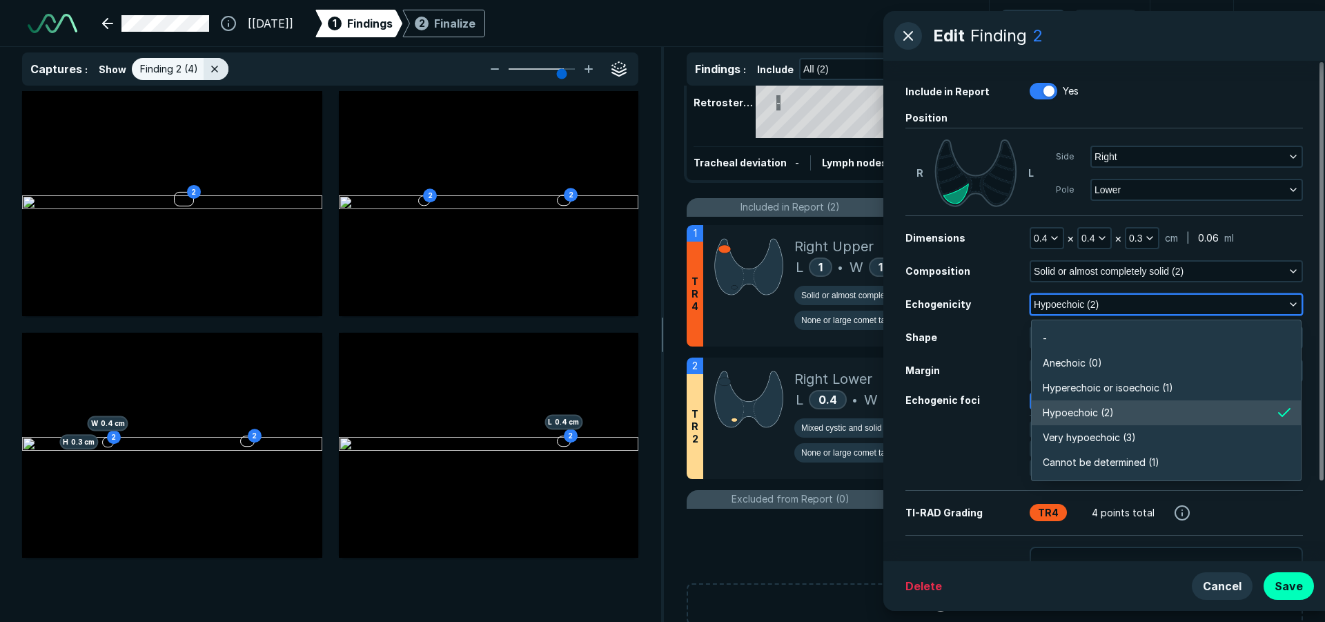
click at [1113, 416] on span "Hypoechoic (2)" at bounding box center [1078, 412] width 71 height 15
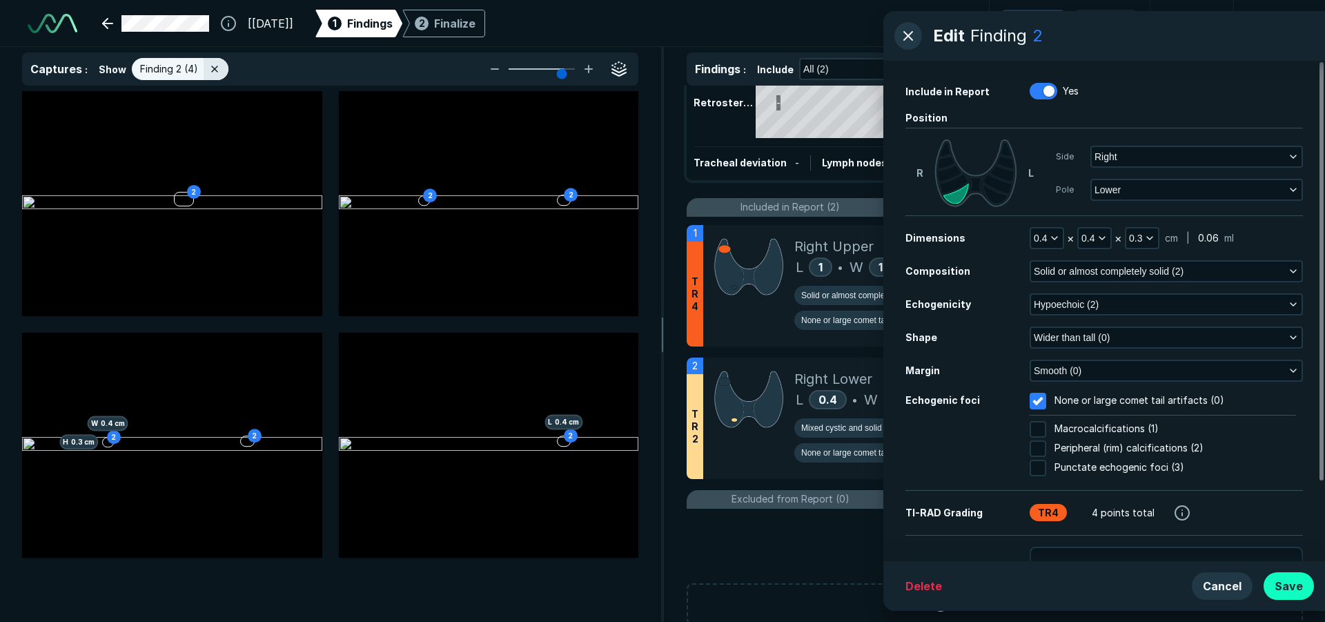
click at [1288, 584] on button "Save" at bounding box center [1289, 586] width 50 height 28
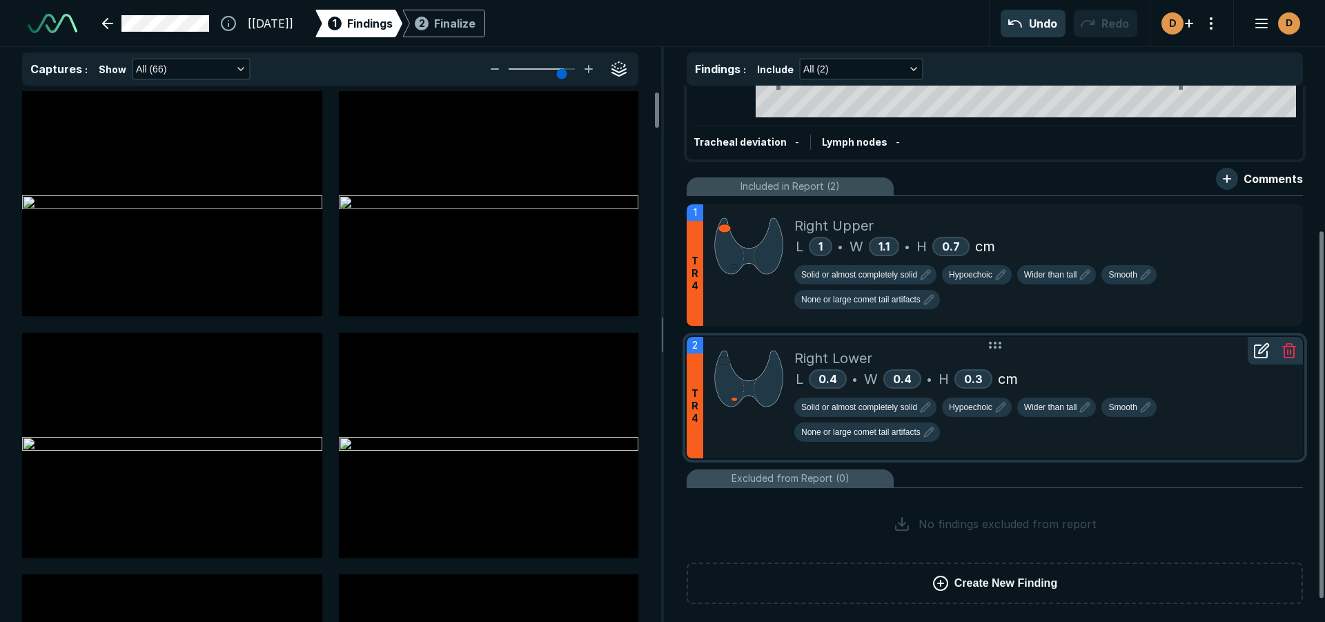
scroll to position [244, 0]
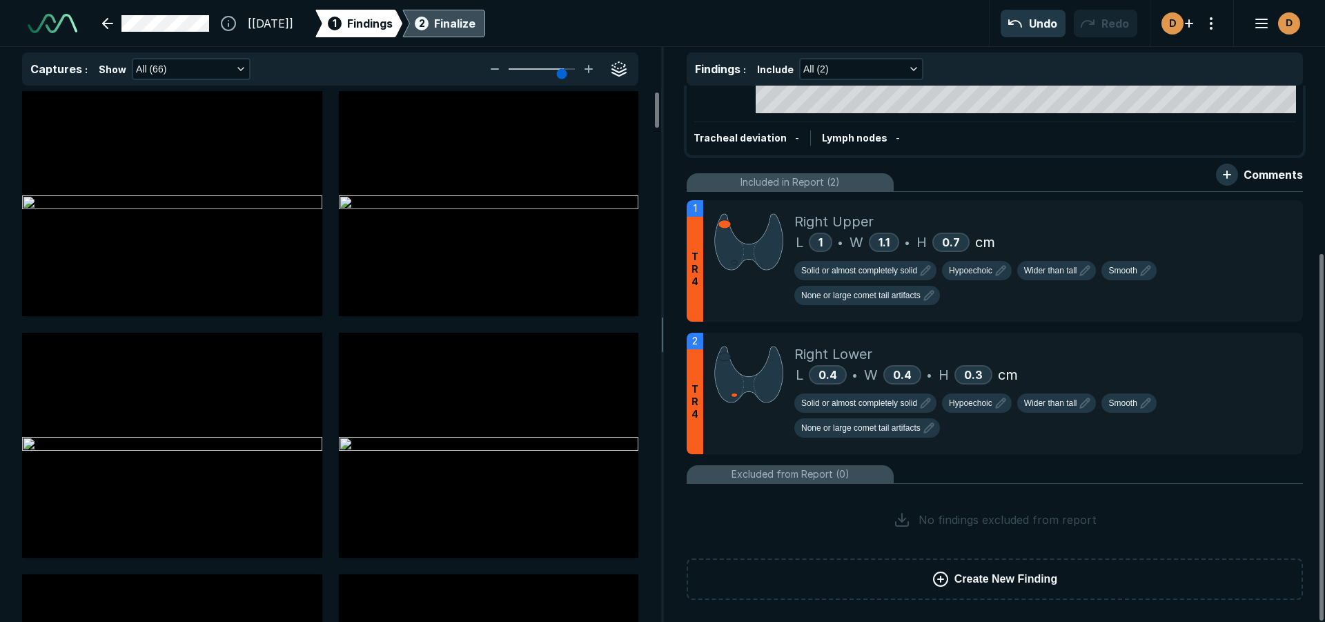
click at [476, 22] on div "Finalize" at bounding box center [454, 23] width 41 height 17
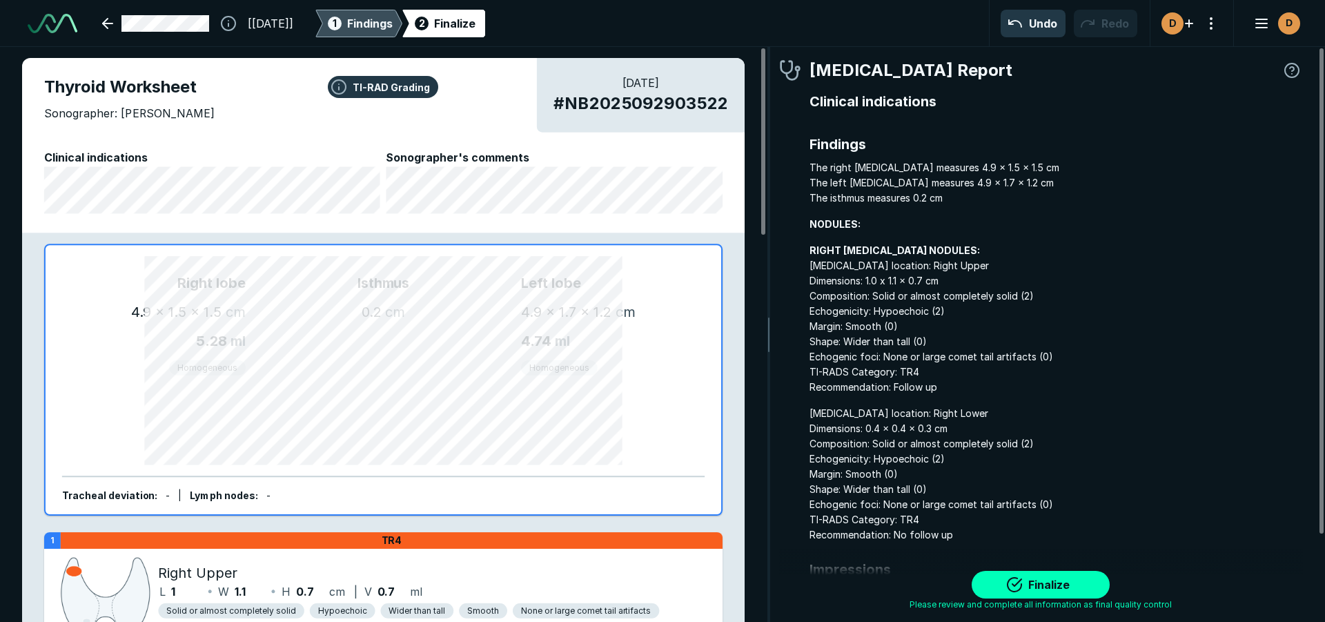
click at [384, 20] on span "Findings" at bounding box center [370, 23] width 46 height 17
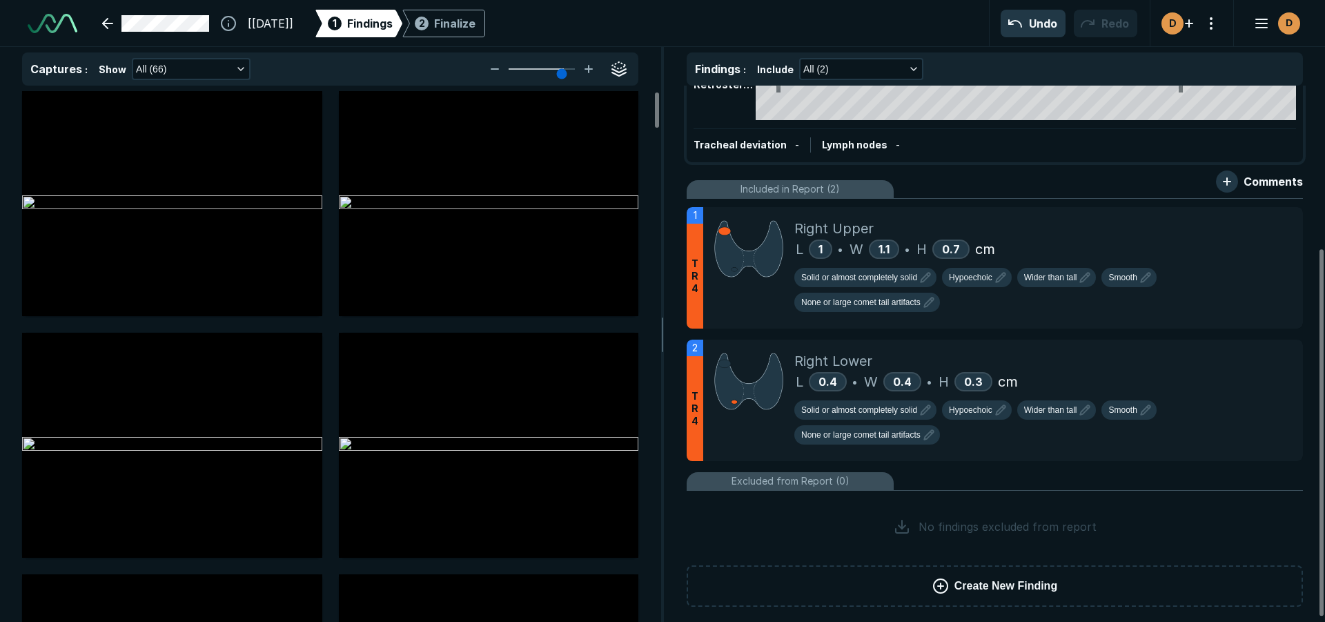
scroll to position [244, 0]
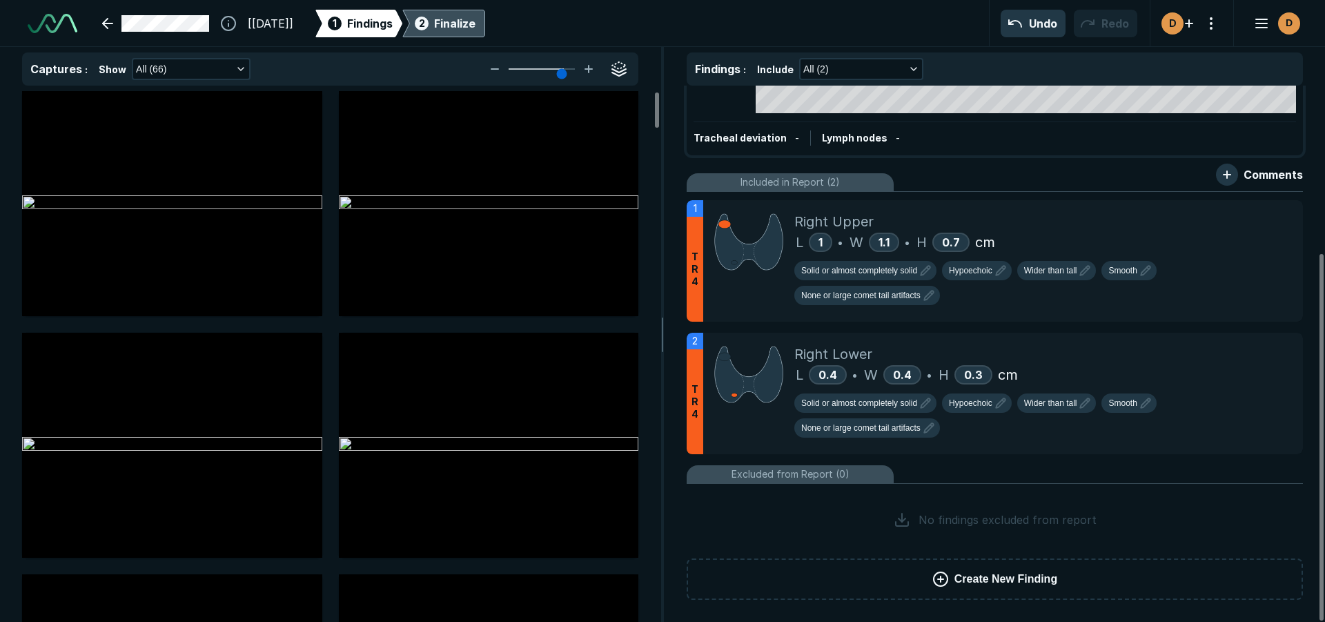
click at [476, 17] on div "Finalize" at bounding box center [454, 23] width 41 height 17
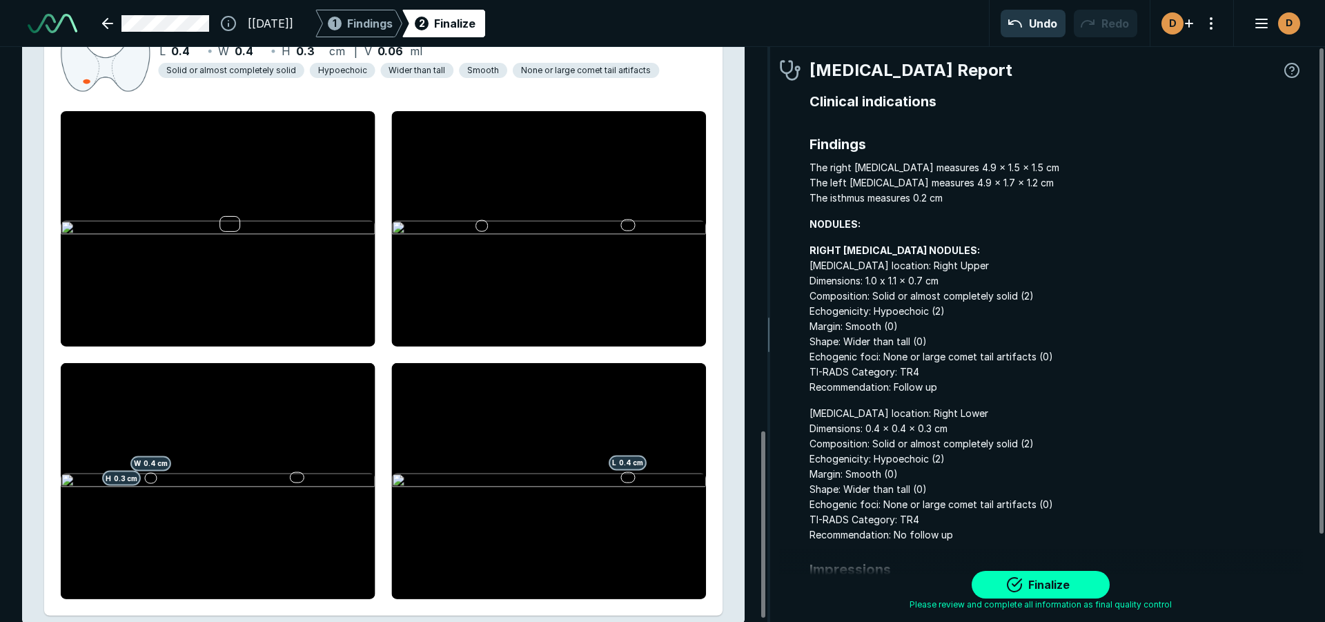
scroll to position [1193, 0]
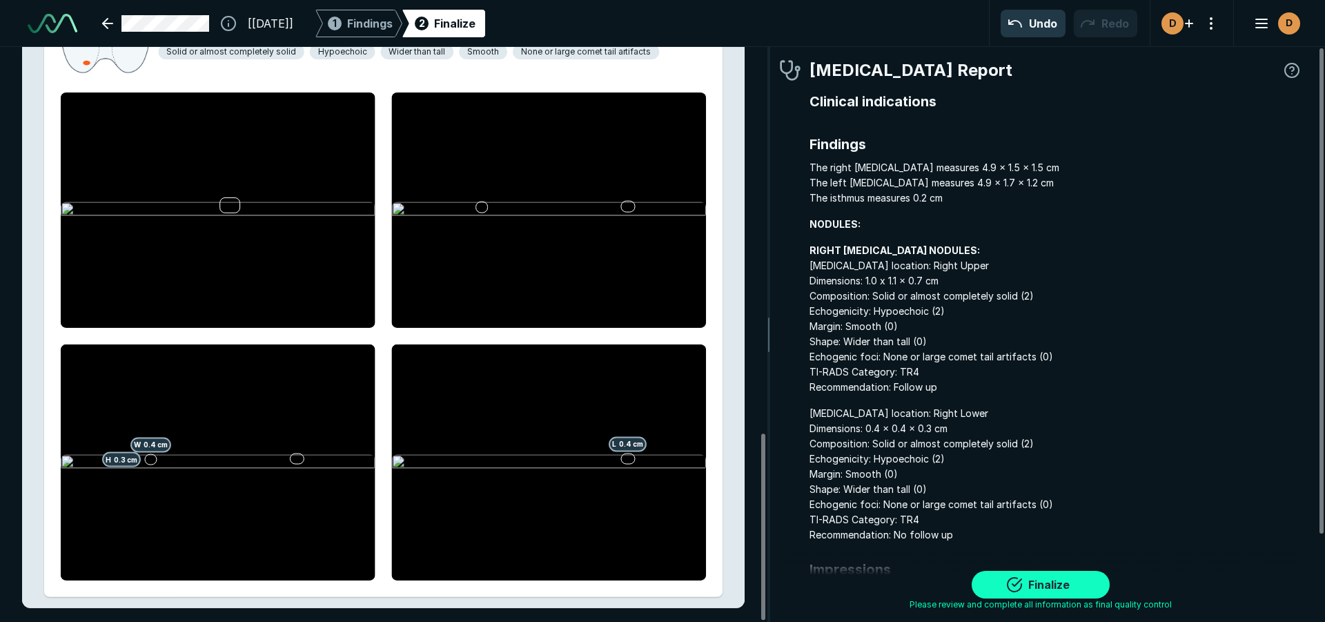
click at [1037, 582] on button "Finalize" at bounding box center [1041, 585] width 138 height 28
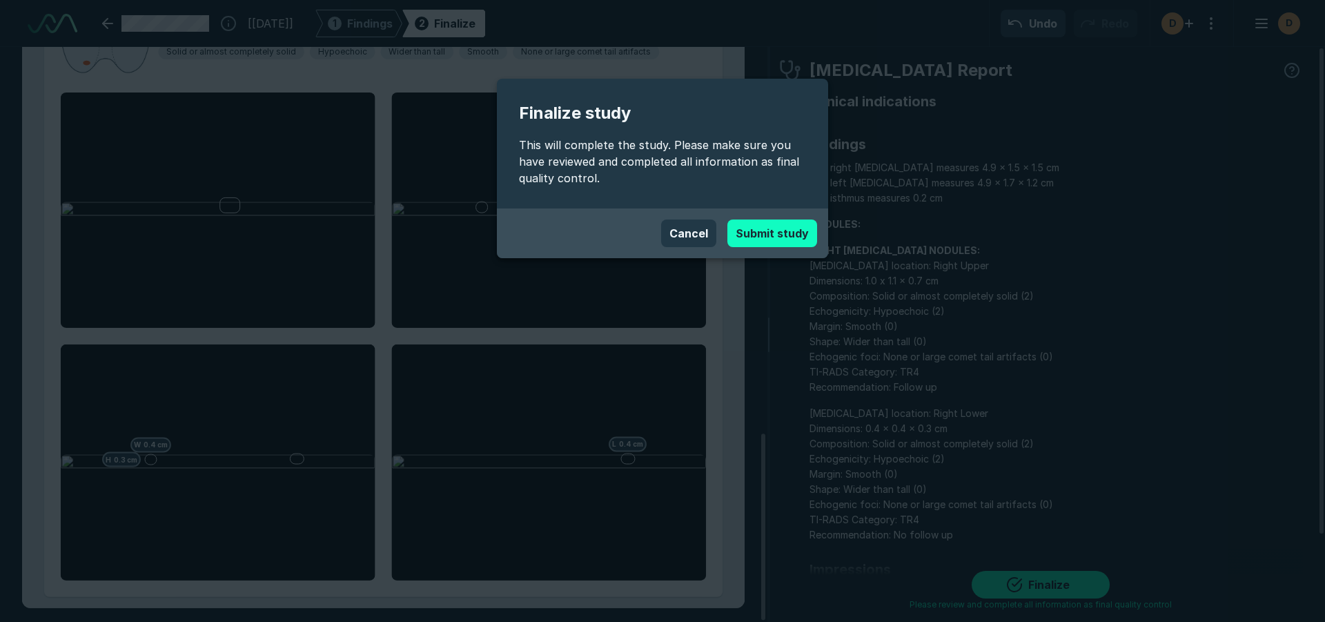
click at [769, 231] on button "Submit study" at bounding box center [773, 234] width 90 height 28
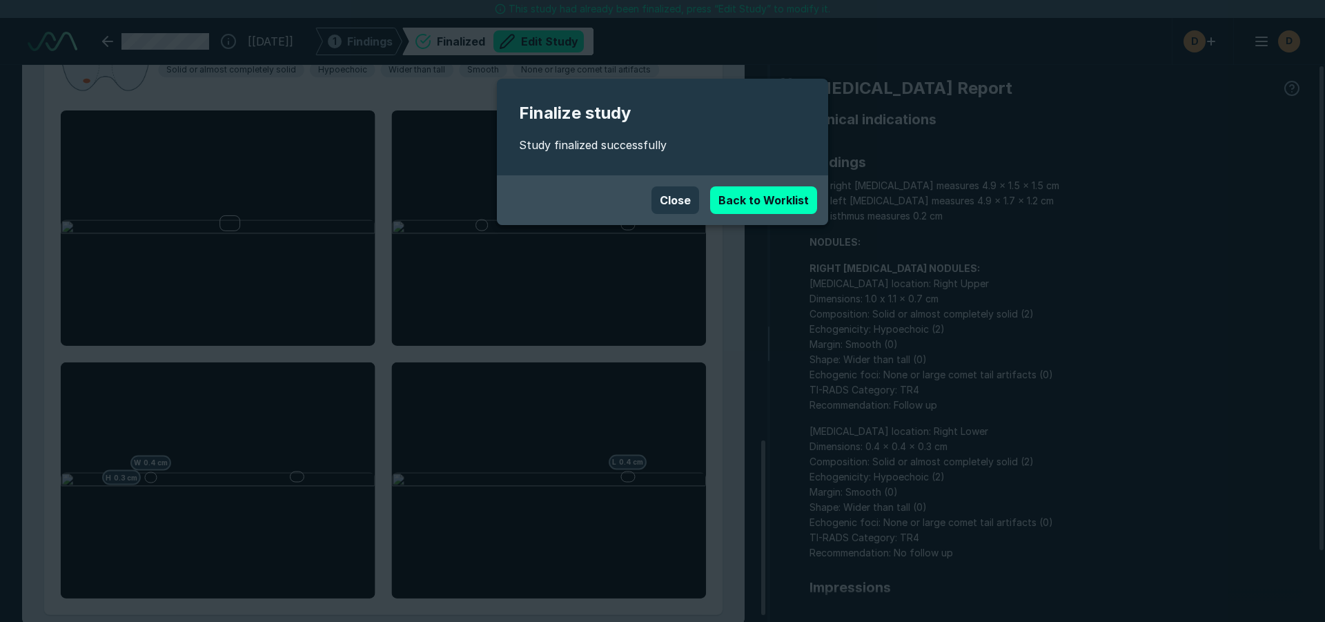
scroll to position [4251, 7738]
click at [699, 198] on button "Close" at bounding box center [676, 200] width 48 height 28
